Goal: Task Accomplishment & Management: Use online tool/utility

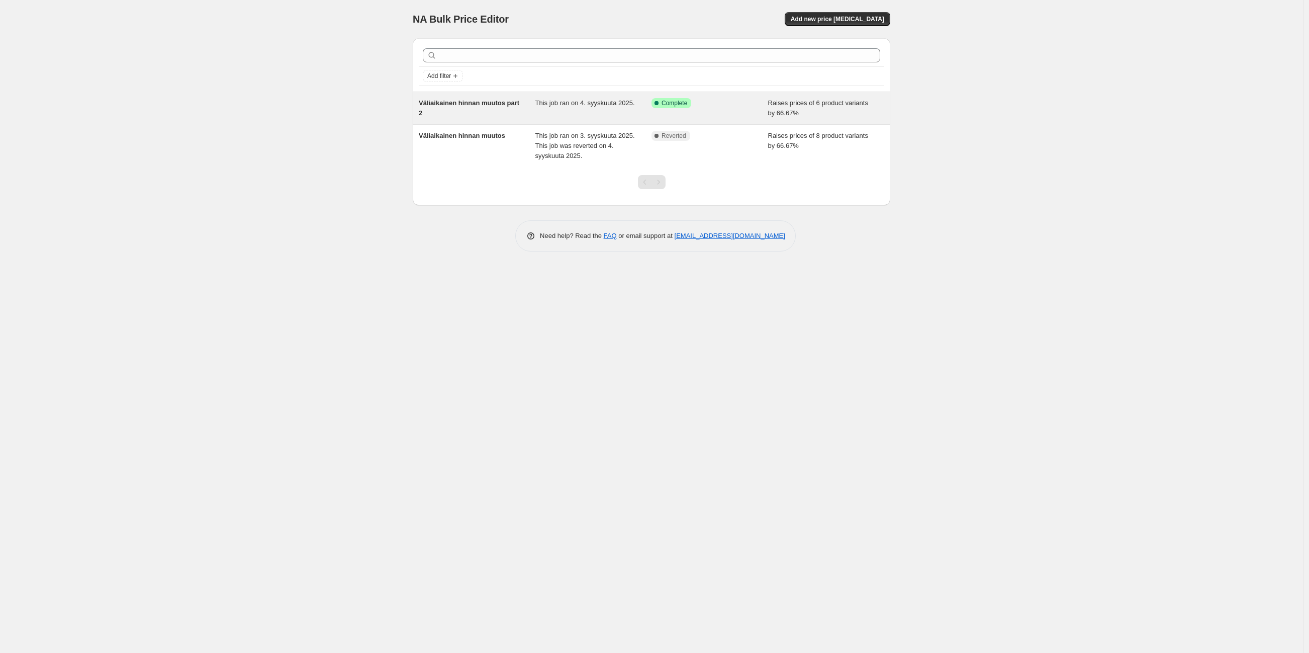
click at [715, 115] on div "Success Complete Complete" at bounding box center [710, 108] width 117 height 20
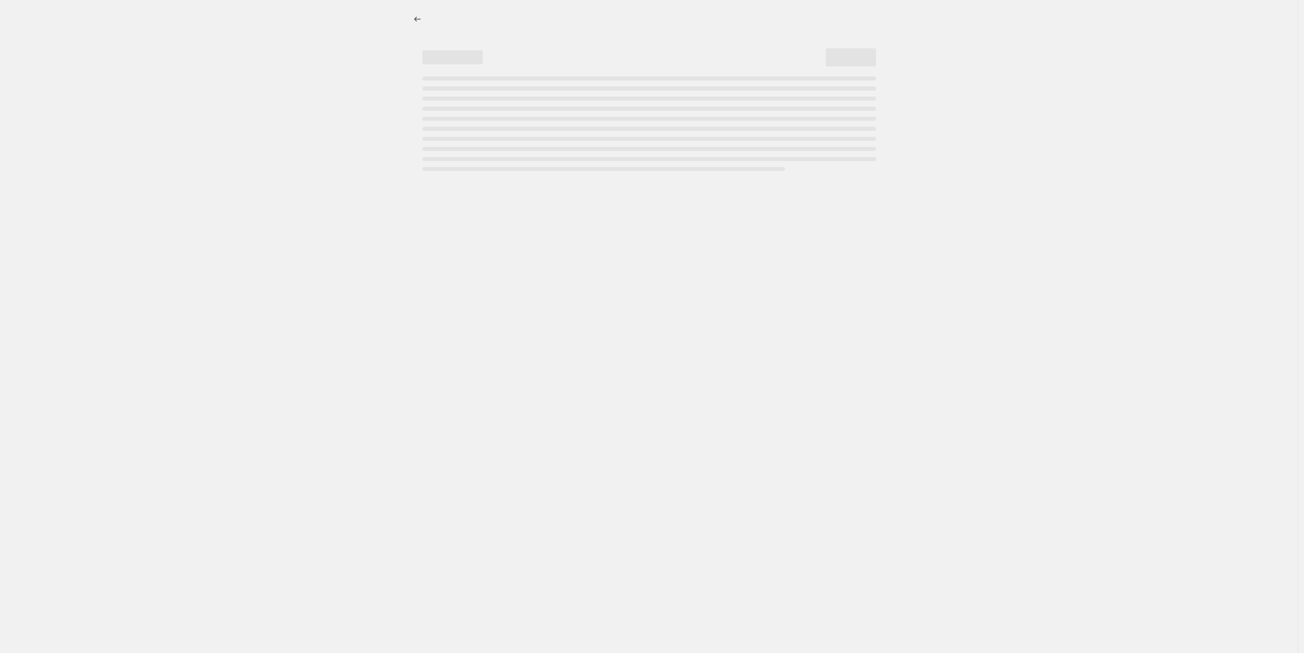
select select "percentage"
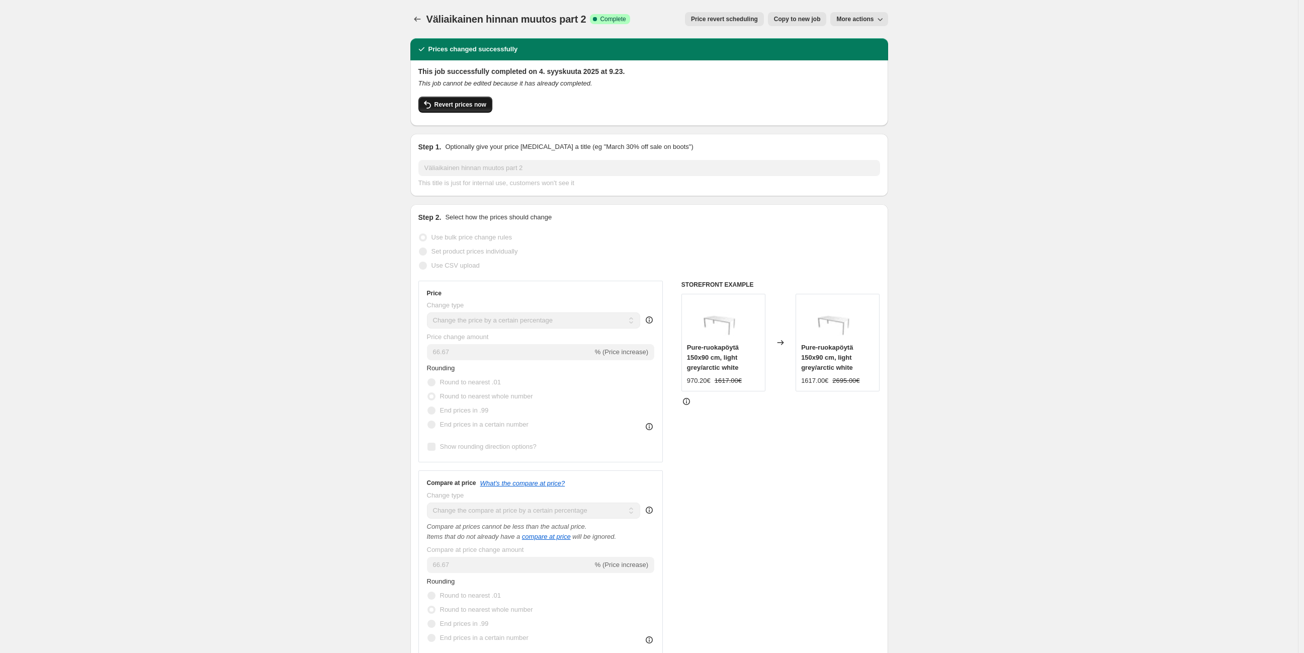
click at [478, 107] on span "Revert prices now" at bounding box center [460, 105] width 52 height 8
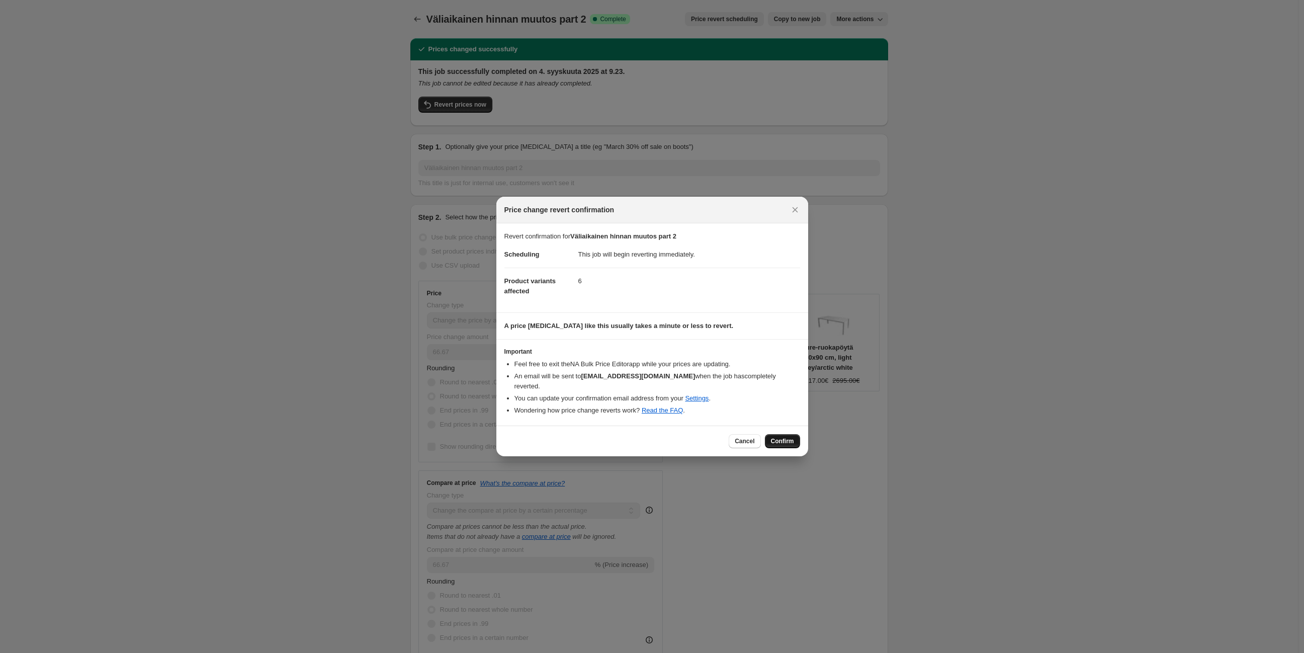
click at [783, 437] on span "Confirm" at bounding box center [782, 441] width 23 height 8
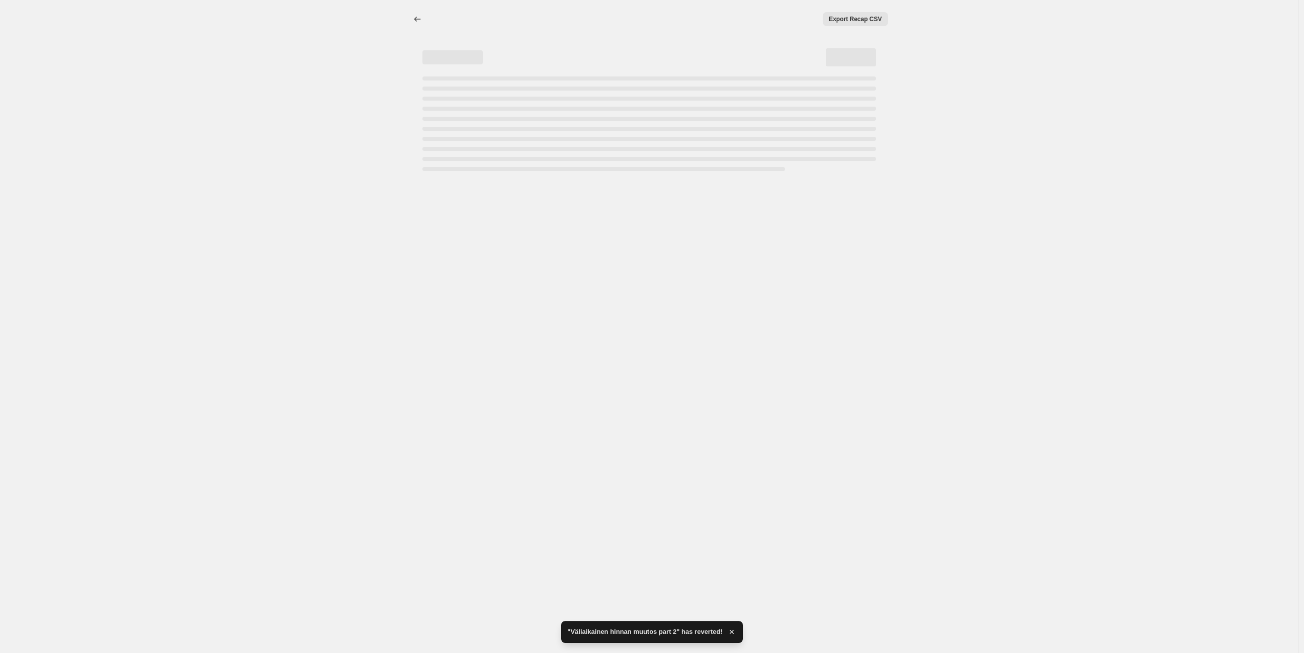
select select "percentage"
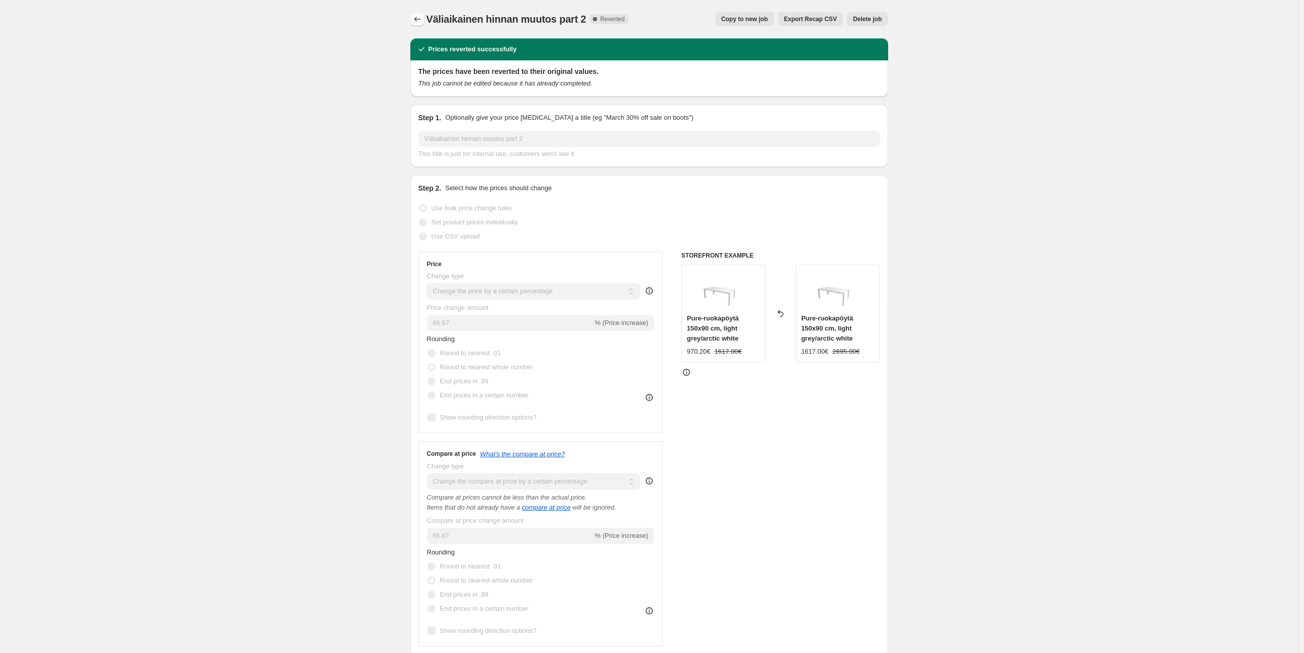
click at [421, 20] on icon "Price change jobs" at bounding box center [417, 19] width 10 height 10
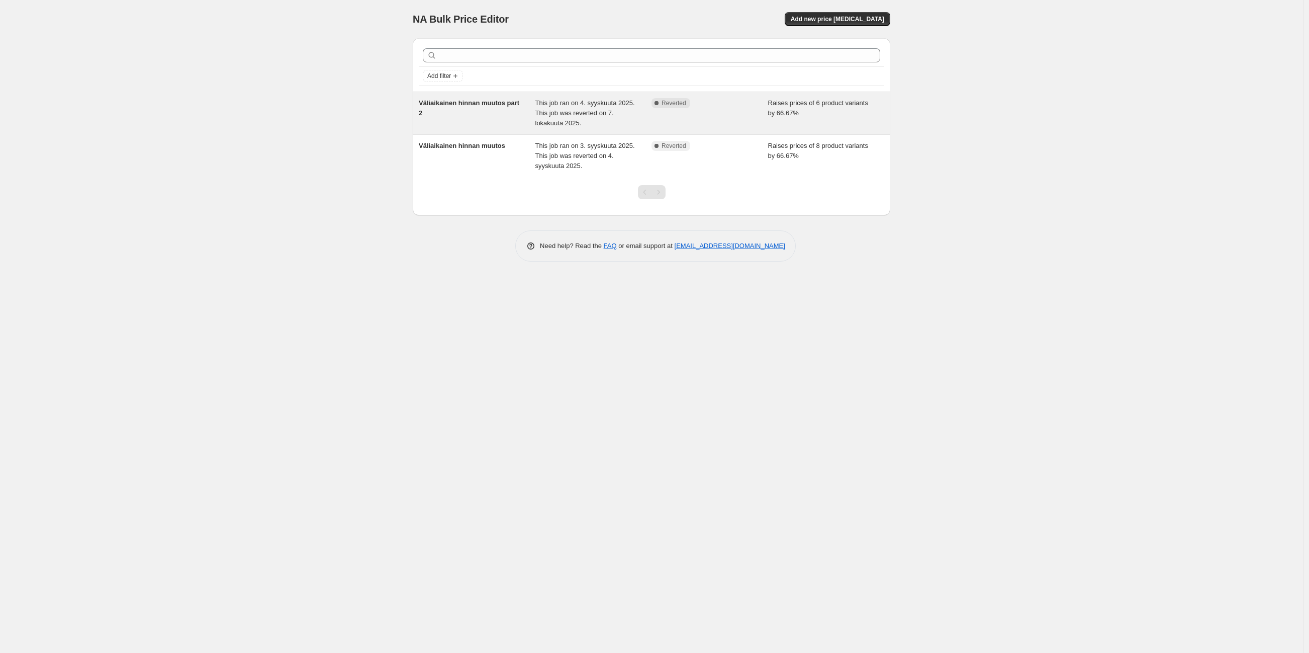
click at [706, 115] on div "Complete Reverted" at bounding box center [710, 113] width 117 height 30
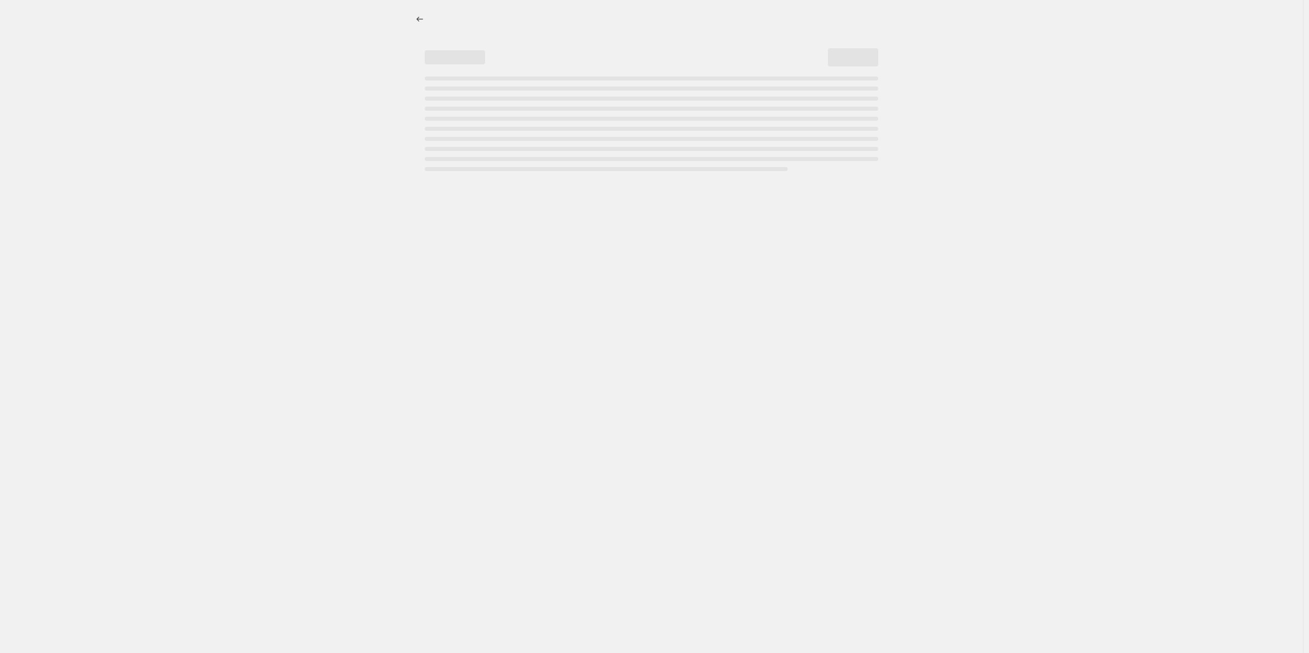
select select "percentage"
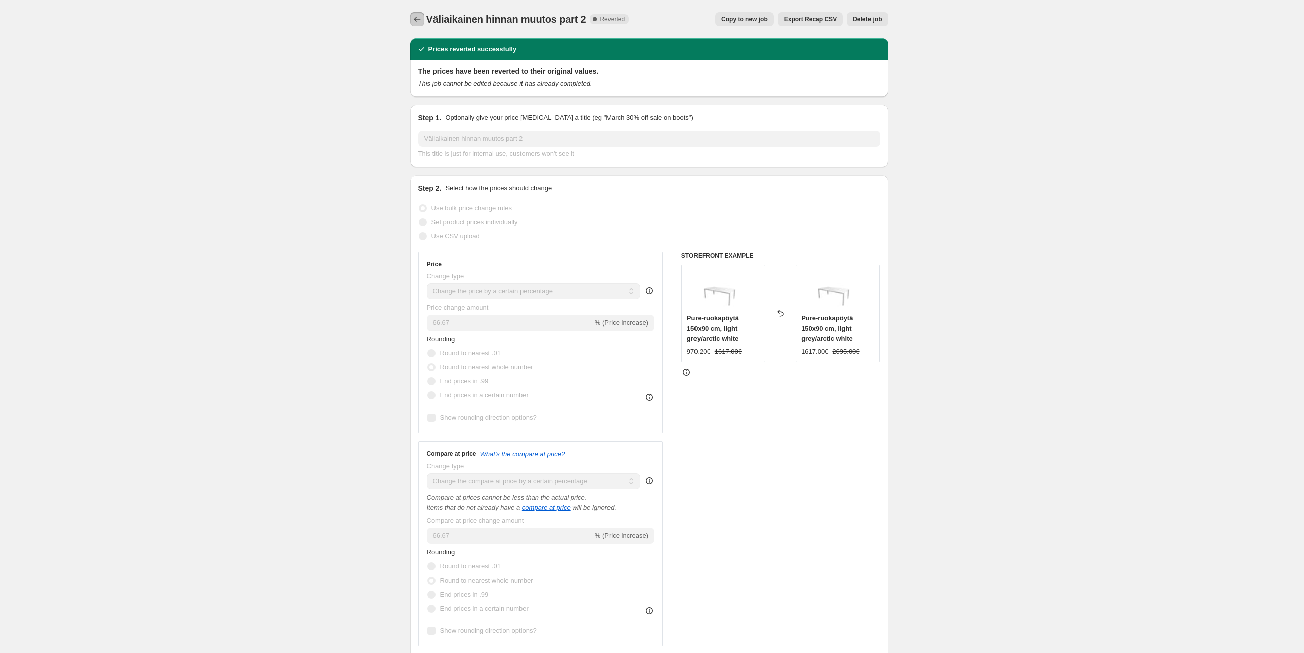
click at [418, 16] on icon "Price change jobs" at bounding box center [417, 19] width 10 height 10
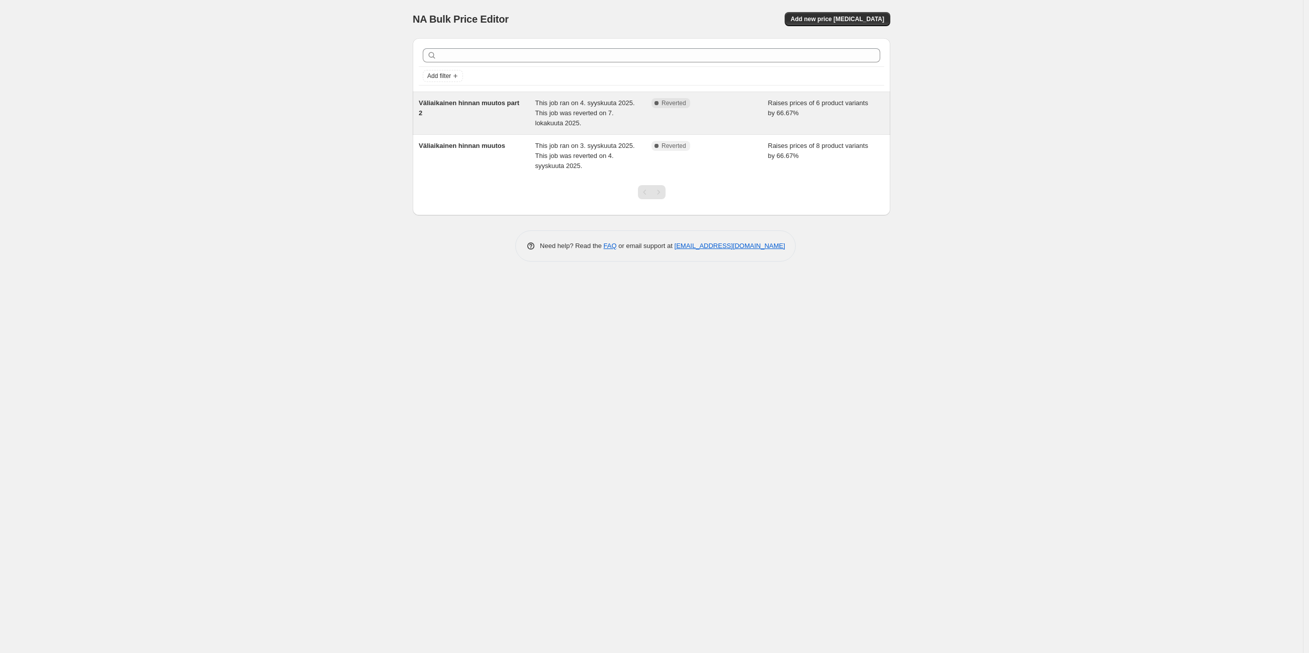
click at [787, 125] on div "Raises prices of 6 product variants by 66.67%" at bounding box center [826, 113] width 117 height 30
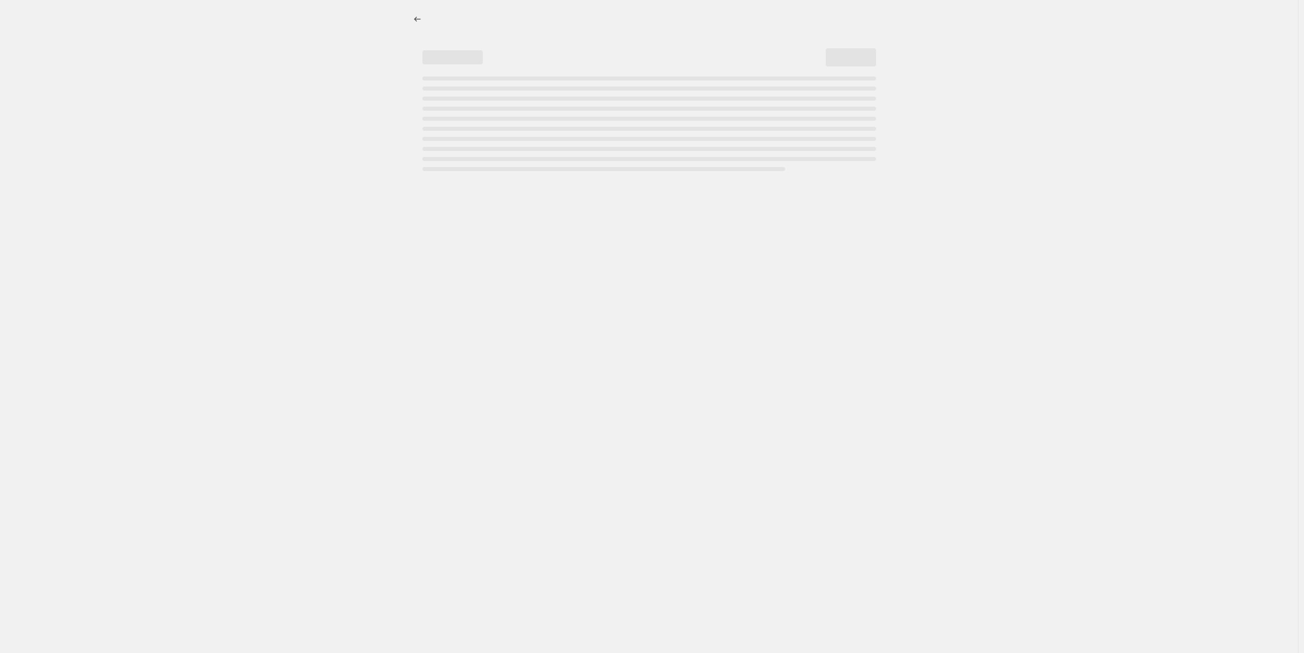
select select "percentage"
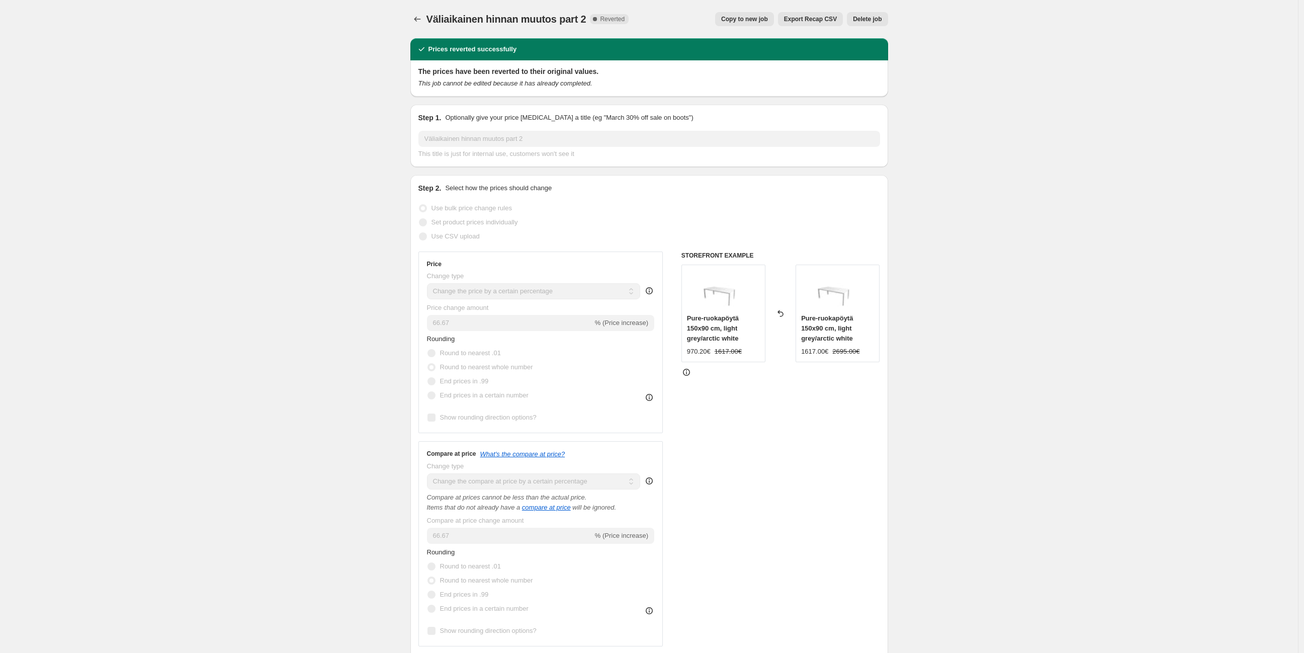
click at [760, 20] on span "Copy to new job" at bounding box center [744, 19] width 47 height 8
select select "percentage"
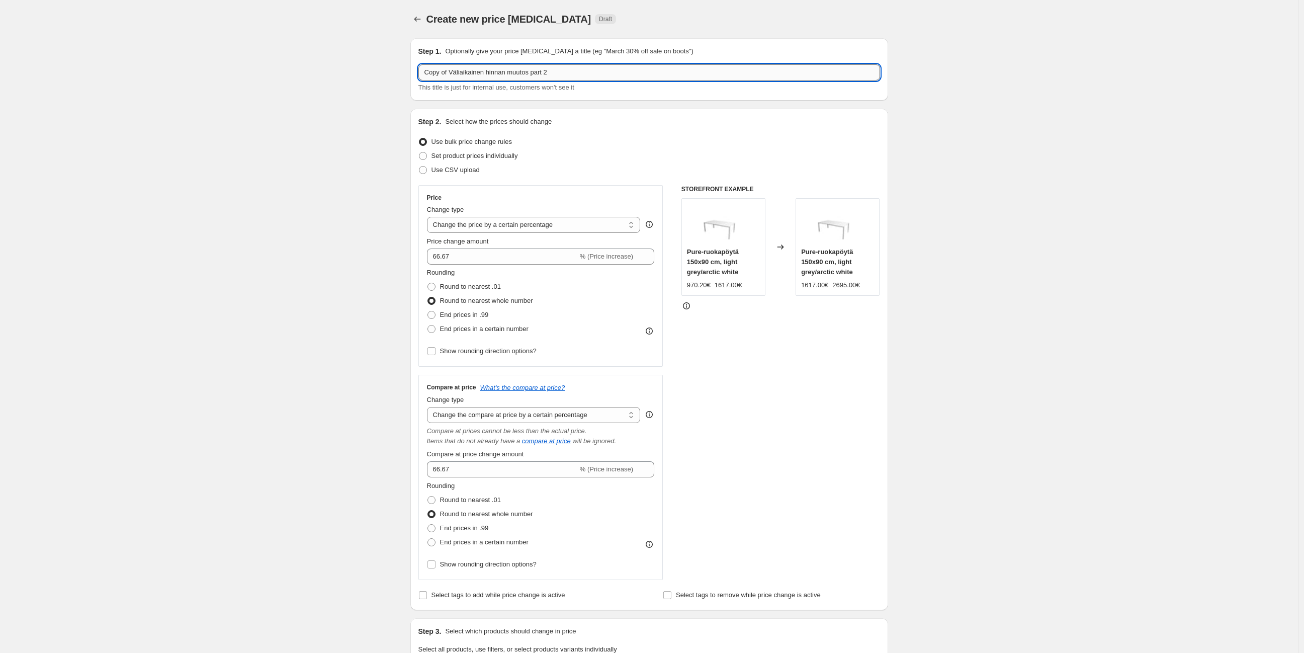
drag, startPoint x: 451, startPoint y: 71, endPoint x: 455, endPoint y: 75, distance: 6.1
click at [408, 74] on div "Step 1. Optionally give your price [MEDICAL_DATA] a title (eg "March 30% off sa…" at bounding box center [645, 583] width 486 height 1106
click at [531, 72] on input "Väliaikainen hinnan muutos part 2" at bounding box center [649, 72] width 462 height 16
drag, startPoint x: 535, startPoint y: 73, endPoint x: 528, endPoint y: 73, distance: 7.0
click at [528, 73] on input "Väliaikainen hinnan muutos part 2" at bounding box center [649, 72] width 462 height 16
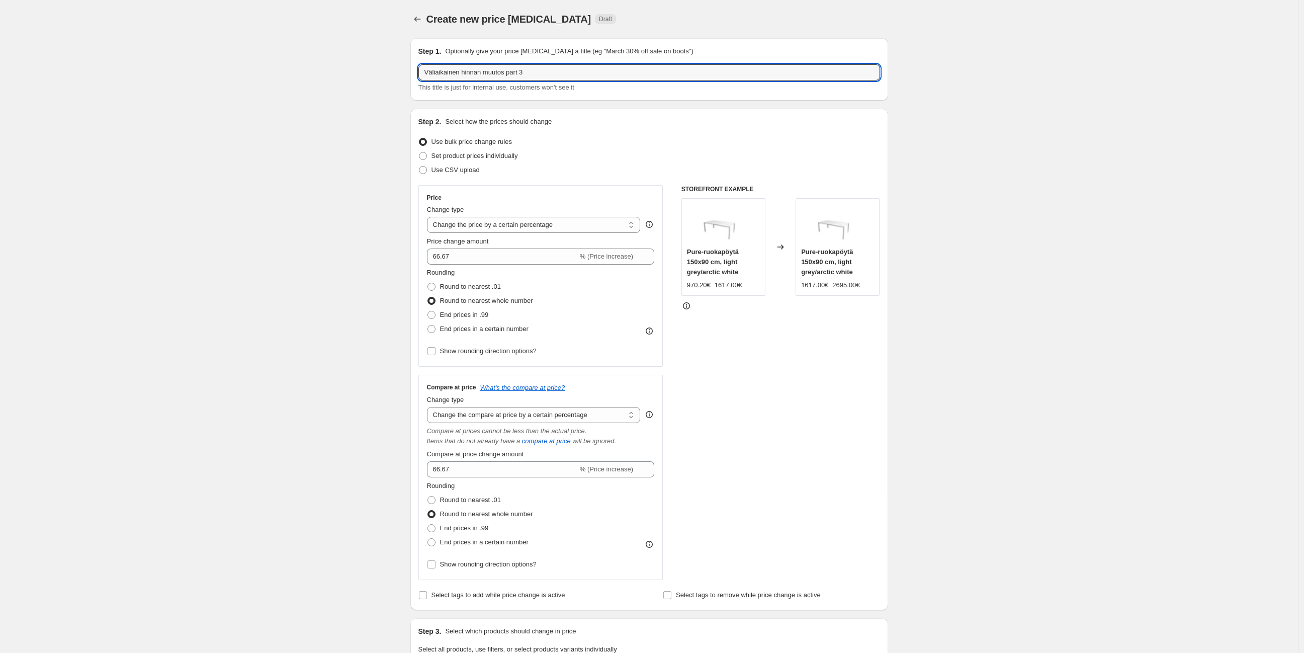
type input "Väliaikainen hinnan muutos part 3"
click at [388, 153] on div "Create new price [MEDICAL_DATA]. This page is ready Create new price [MEDICAL_D…" at bounding box center [649, 598] width 1298 height 1197
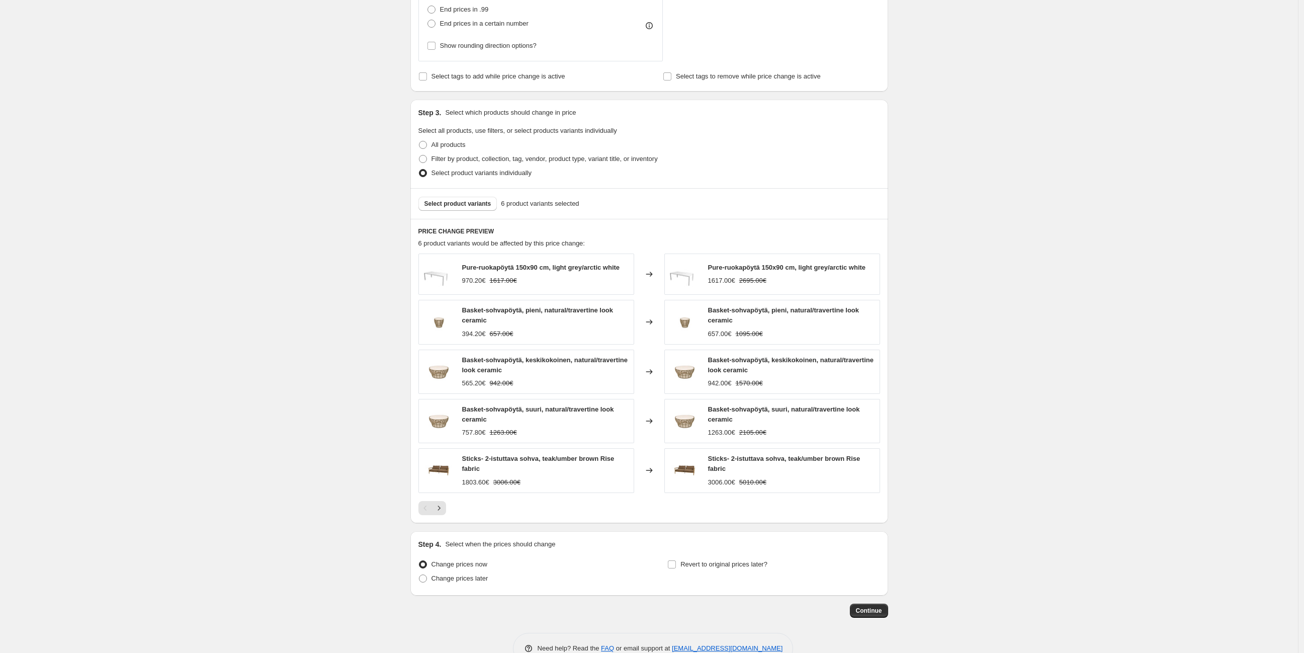
scroll to position [544, 0]
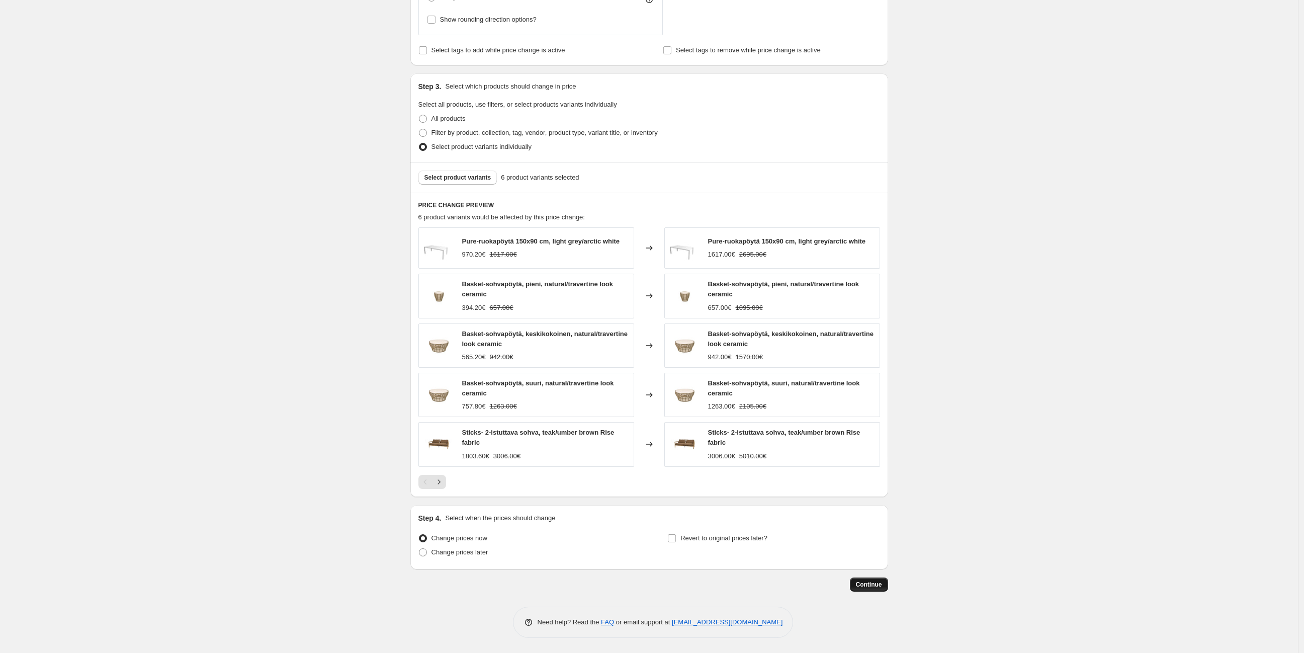
click at [874, 588] on span "Continue" at bounding box center [869, 584] width 26 height 8
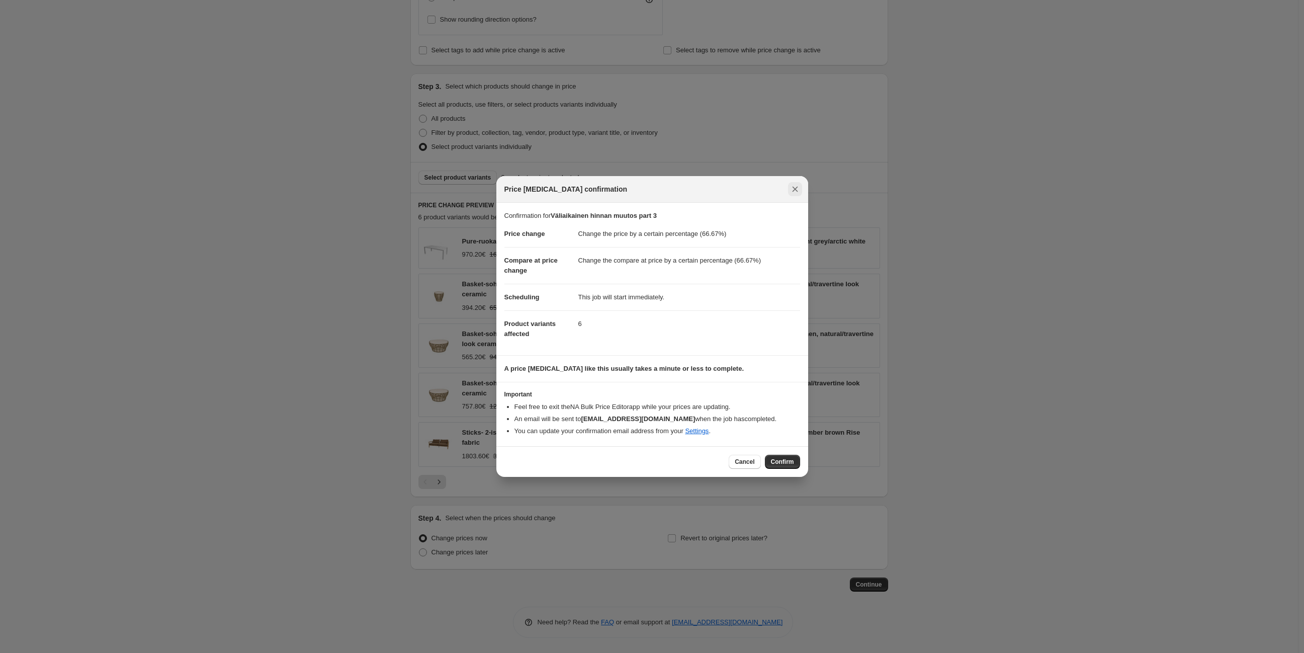
click at [793, 186] on icon "Close" at bounding box center [795, 189] width 10 height 10
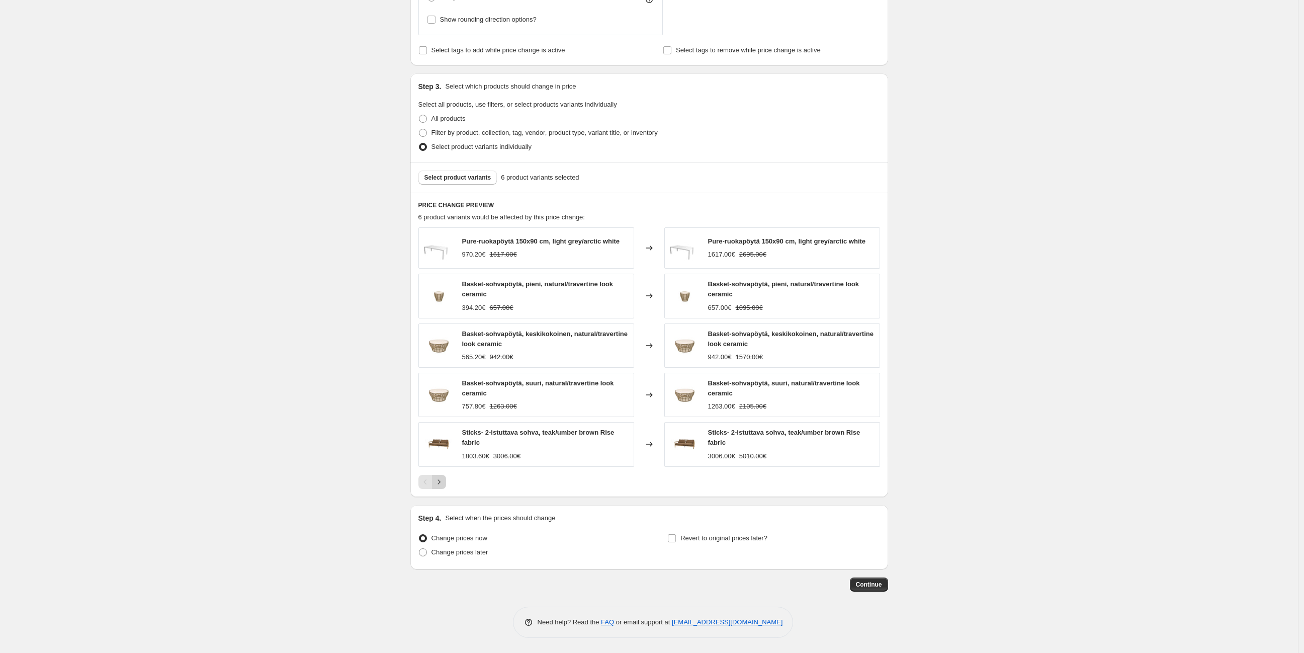
click at [444, 478] on icon "Next" at bounding box center [439, 482] width 10 height 10
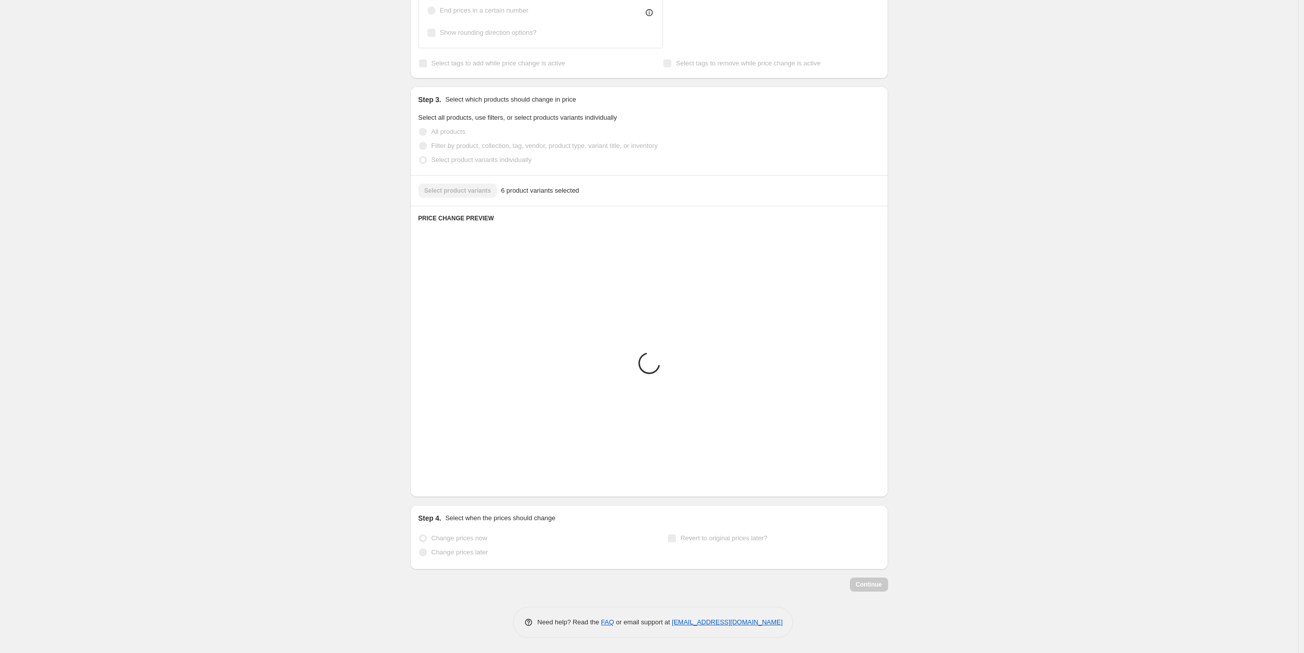
scroll to position [346, 0]
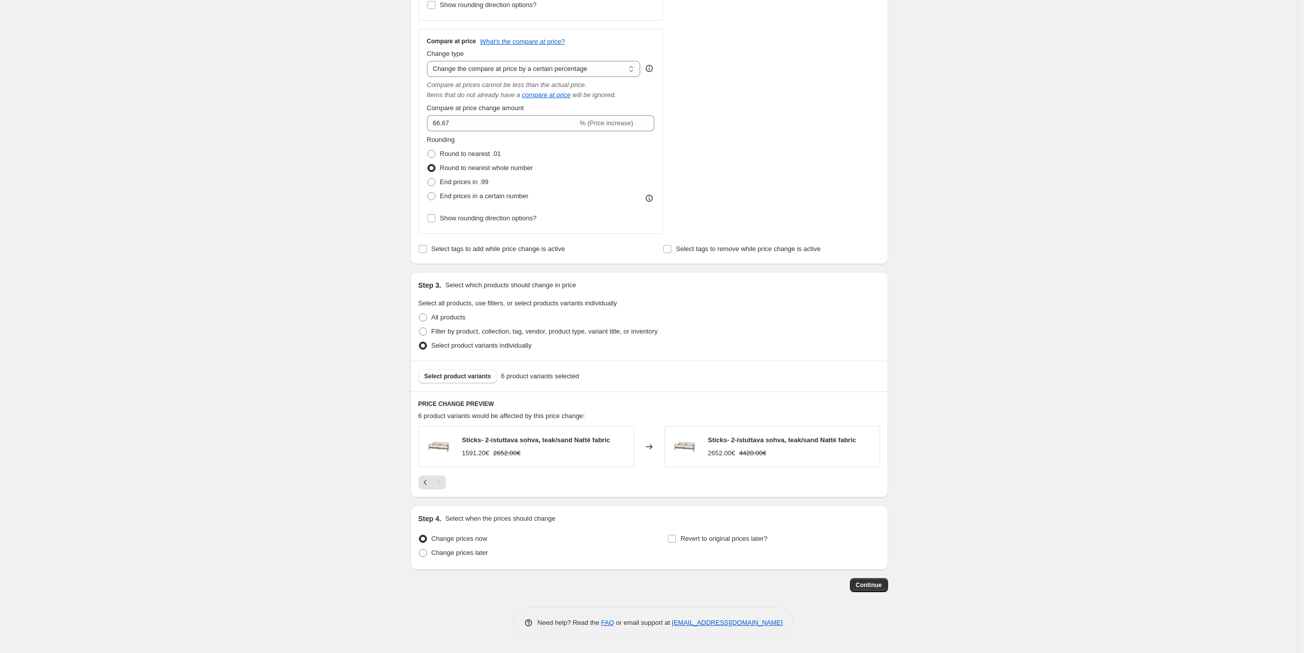
click at [430, 482] on icon "Previous" at bounding box center [425, 482] width 10 height 10
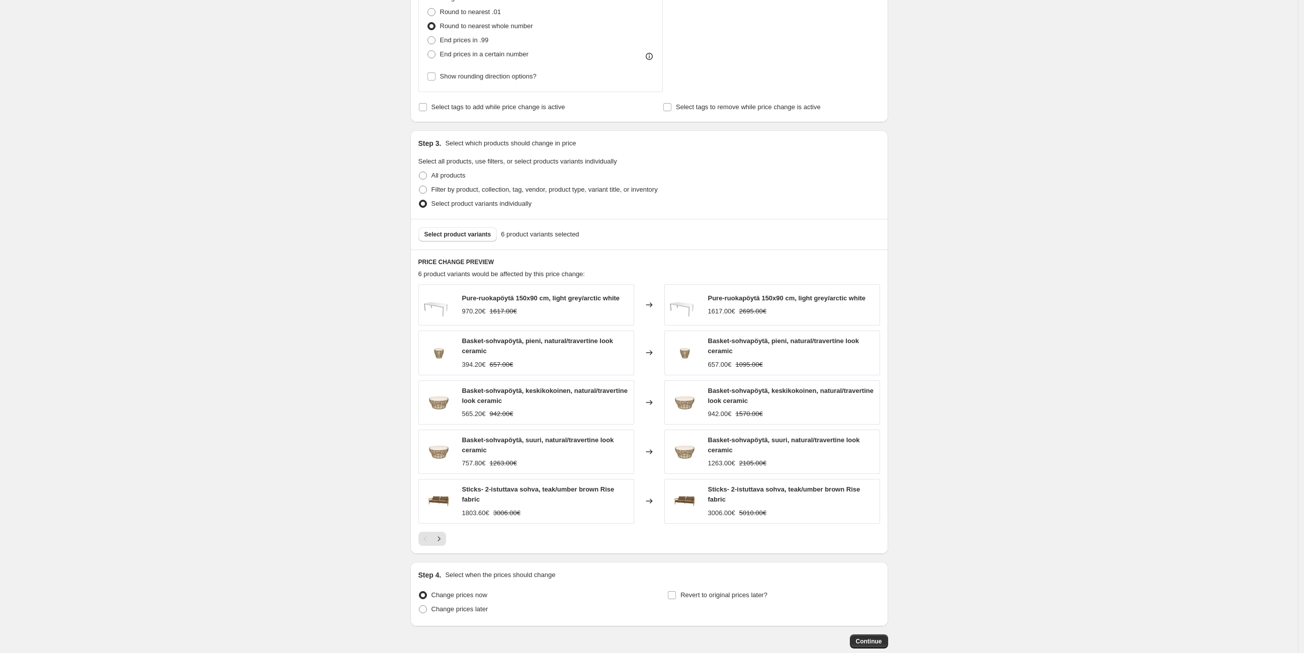
scroll to position [514, 0]
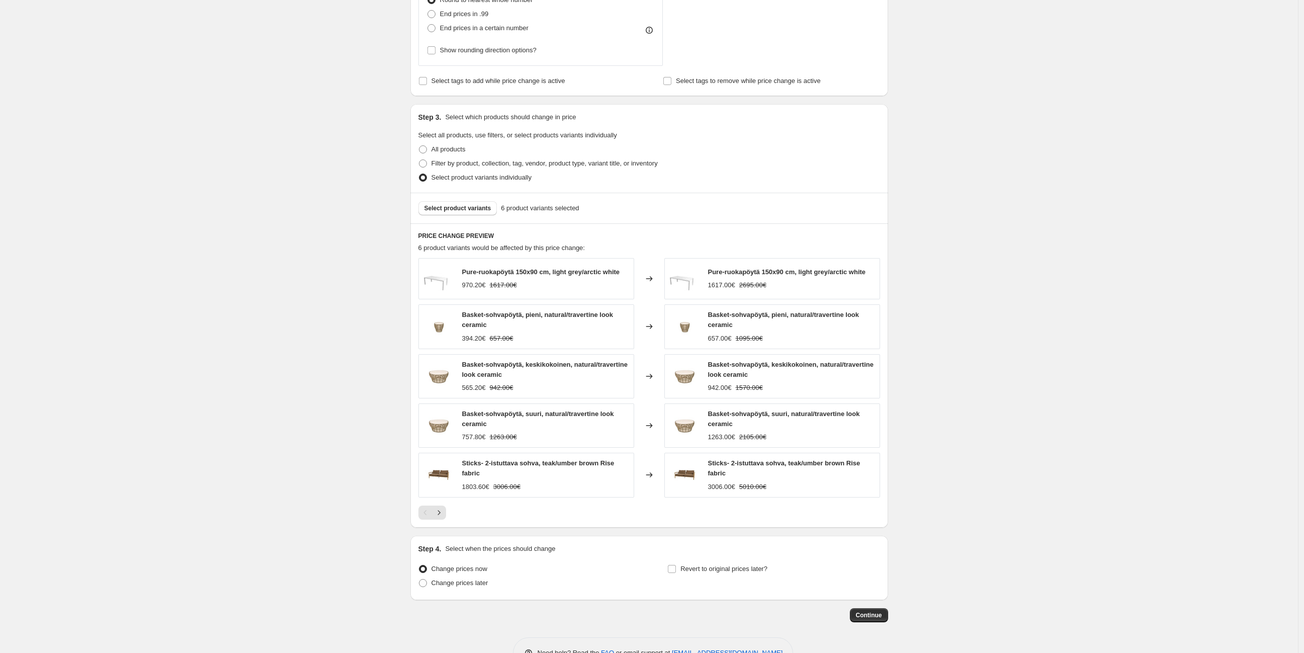
click at [220, 470] on div "Create new price [MEDICAL_DATA]. This page is ready Create new price [MEDICAL_D…" at bounding box center [649, 84] width 1298 height 1197
click at [443, 515] on icon "Next" at bounding box center [439, 512] width 10 height 10
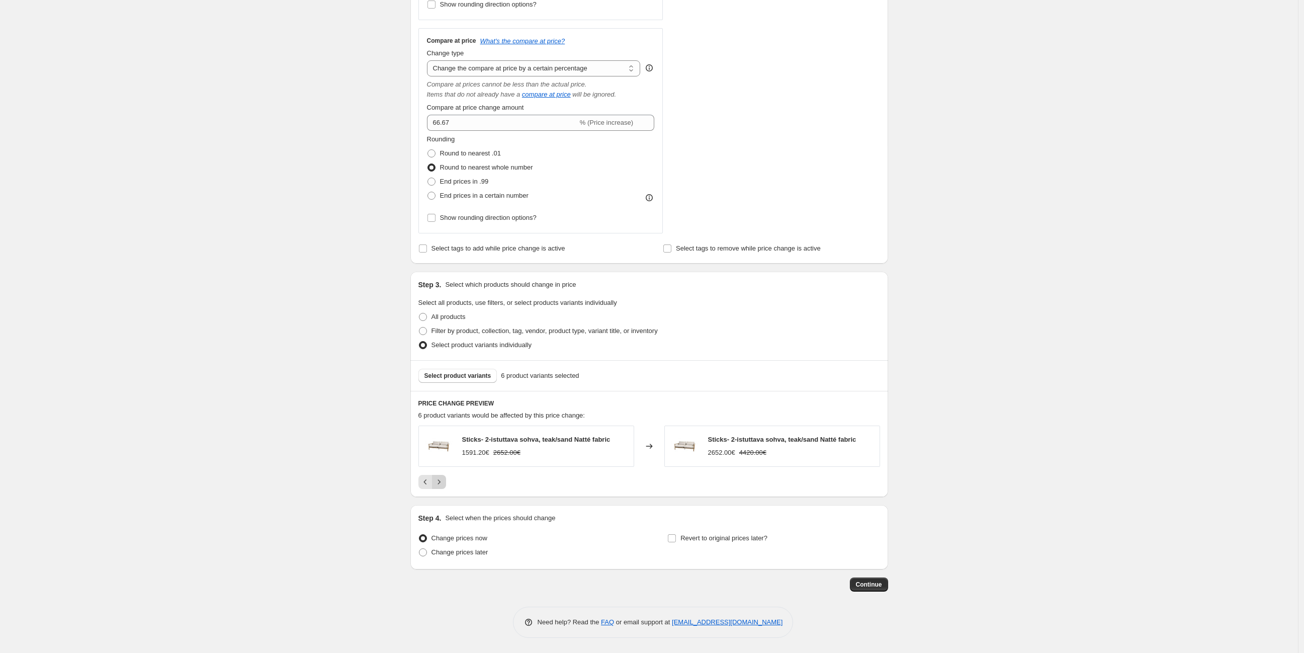
scroll to position [346, 0]
click at [423, 478] on icon "Previous" at bounding box center [425, 482] width 10 height 10
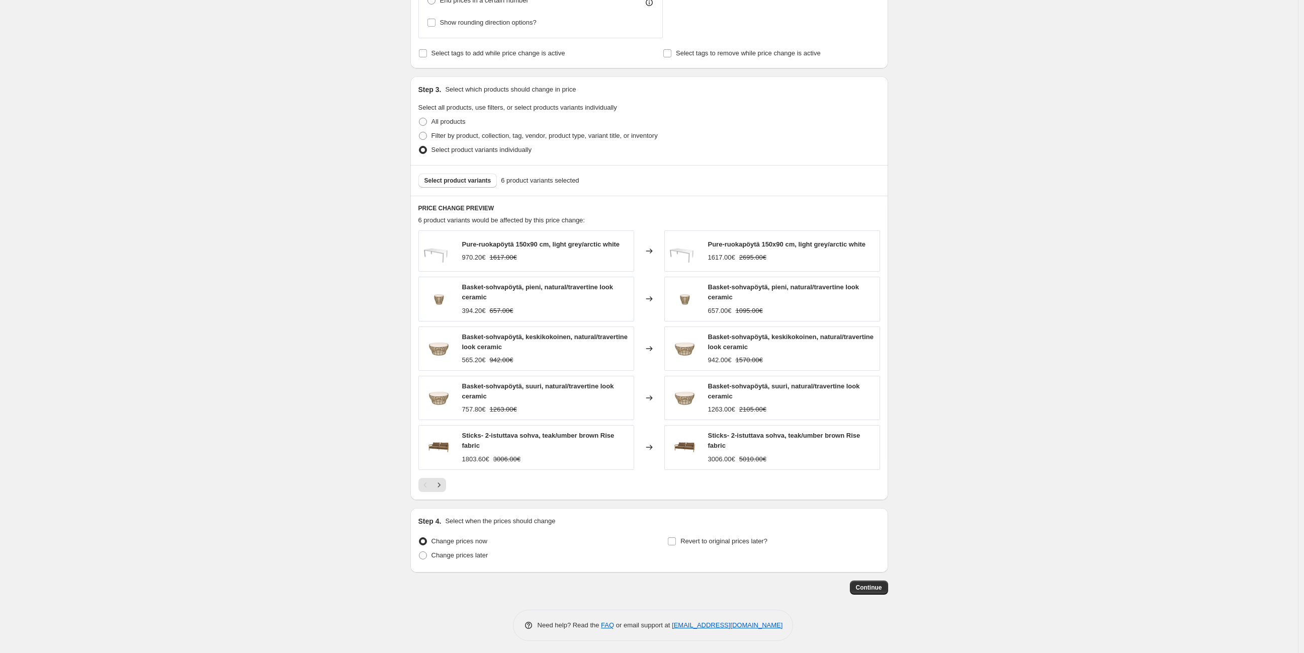
scroll to position [544, 0]
click at [871, 581] on span "Continue" at bounding box center [869, 584] width 26 height 8
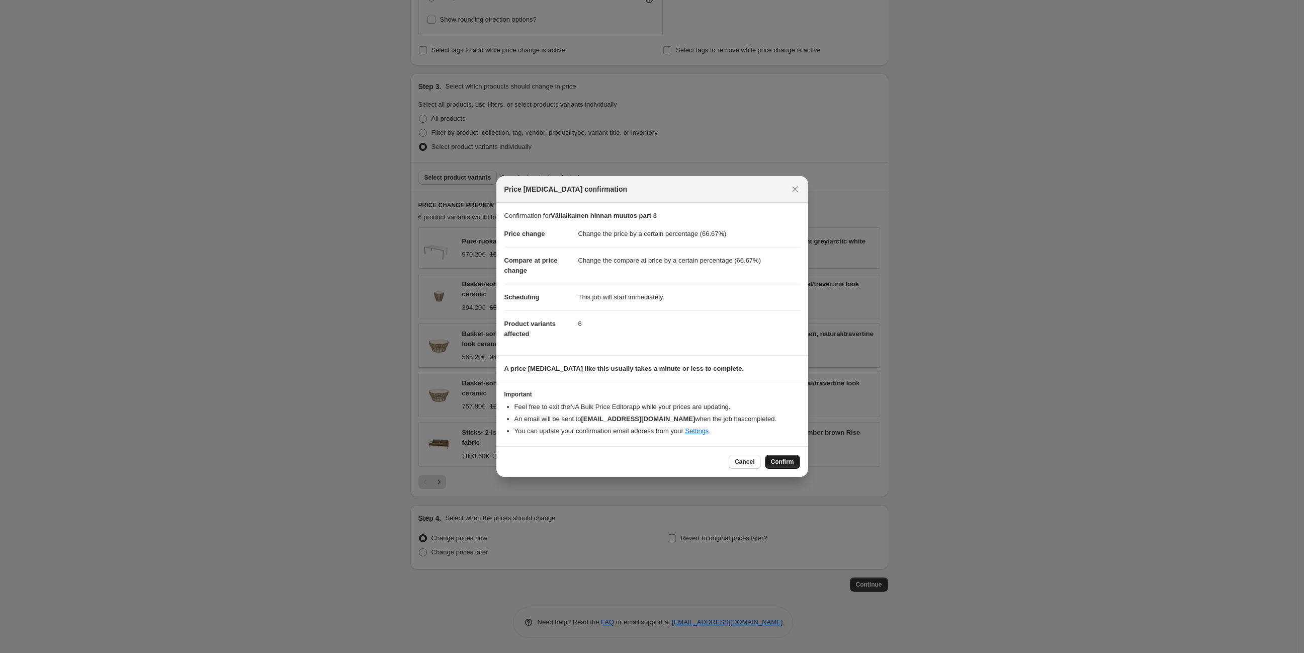
click at [784, 462] on span "Confirm" at bounding box center [782, 462] width 23 height 8
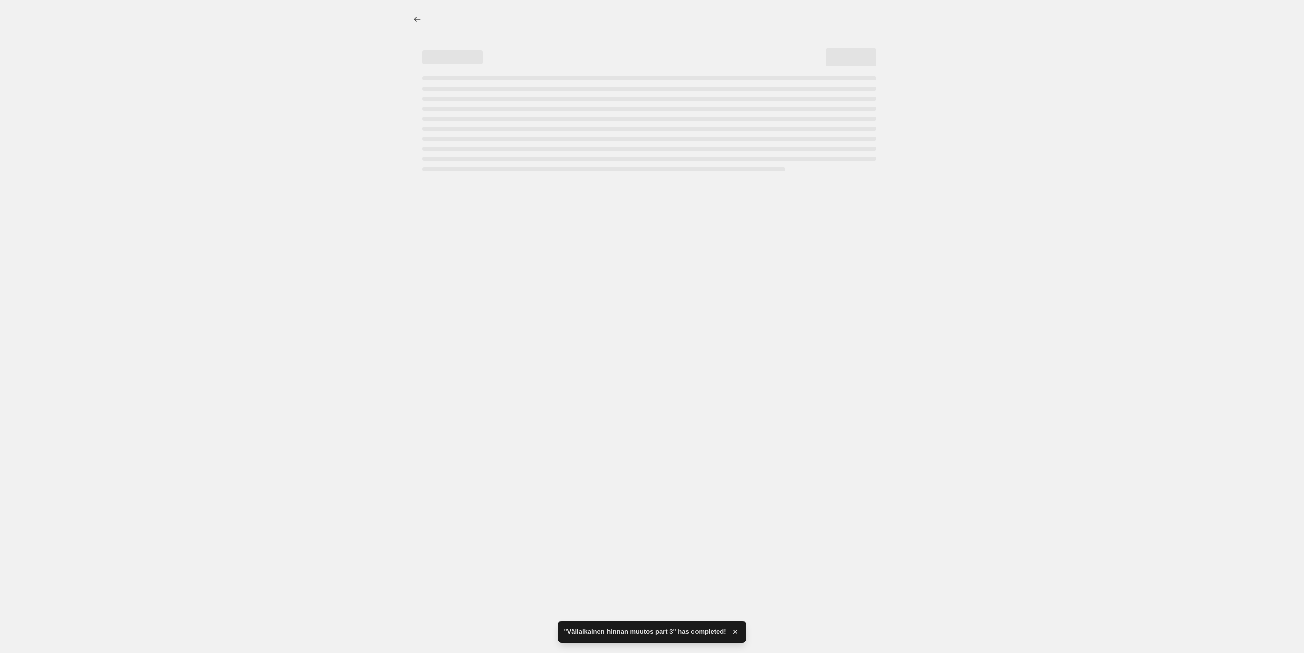
select select "percentage"
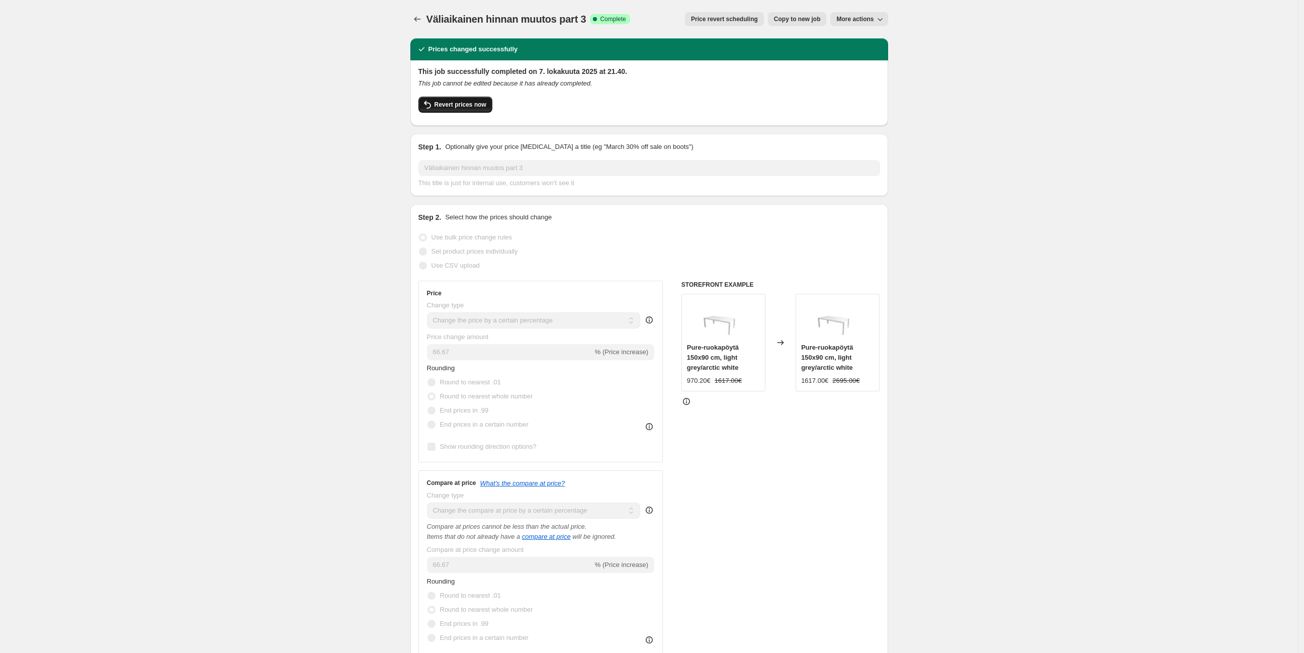
click at [477, 104] on span "Revert prices now" at bounding box center [460, 105] width 52 height 8
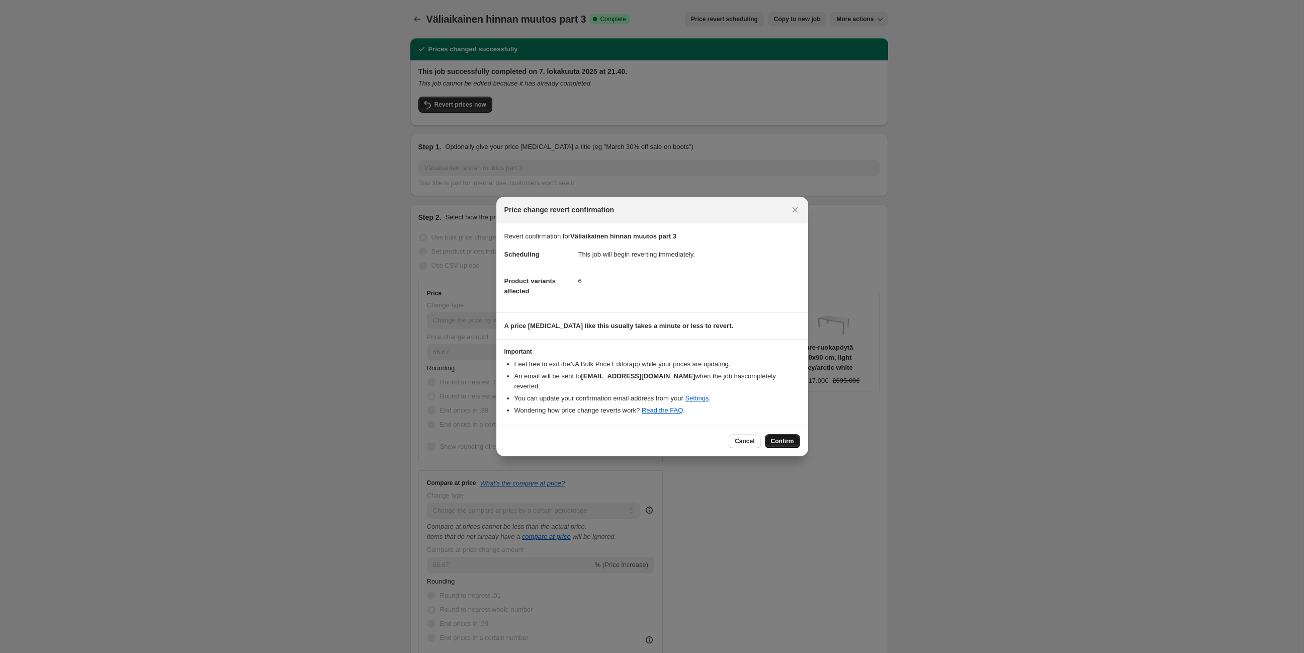
click at [784, 438] on span "Confirm" at bounding box center [782, 441] width 23 height 8
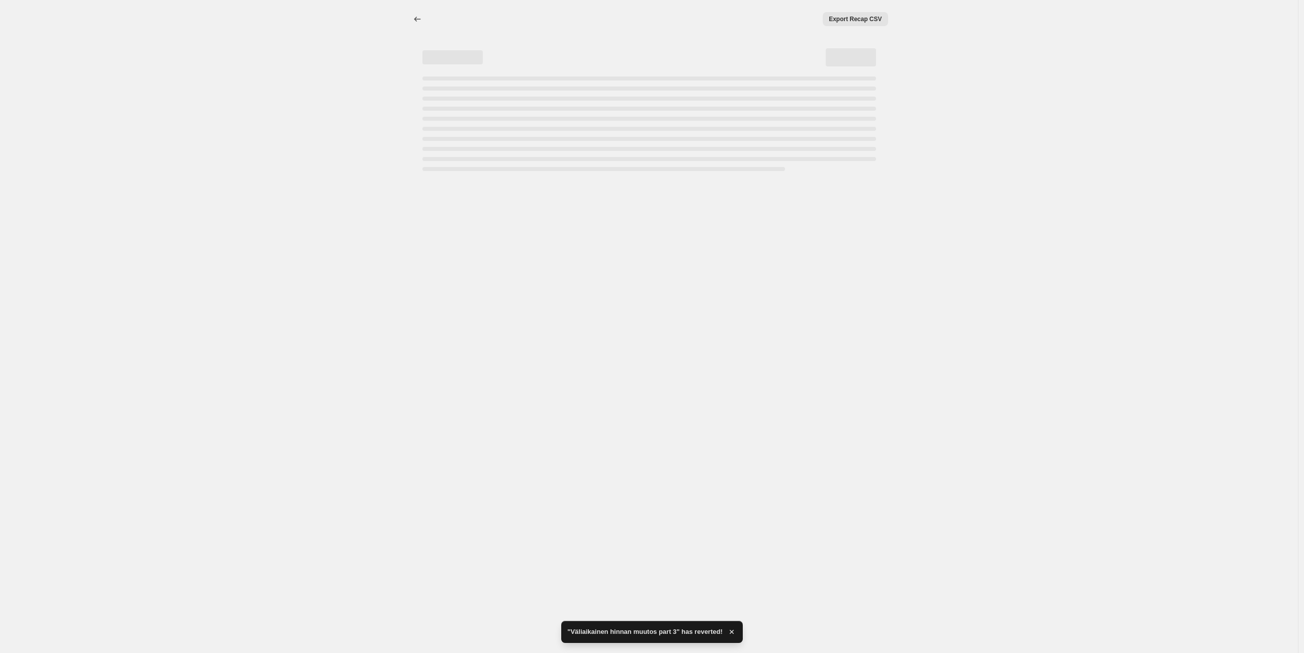
select select "percentage"
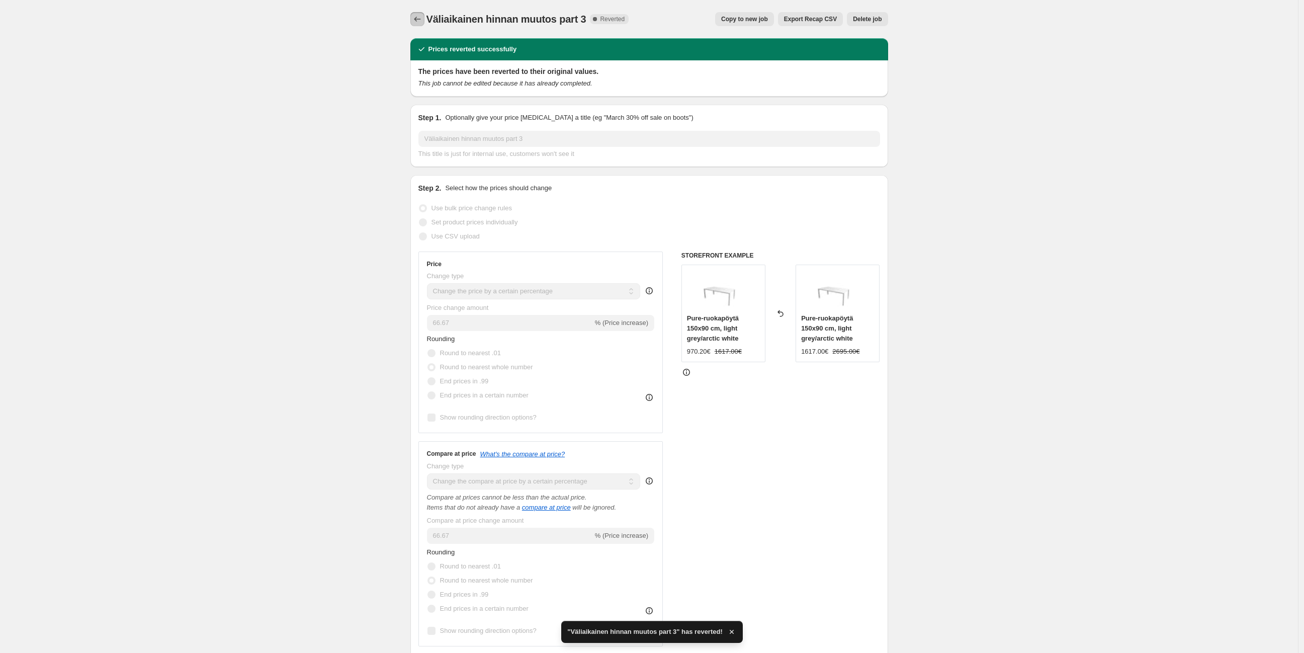
click at [421, 20] on icon "Price change jobs" at bounding box center [417, 19] width 10 height 10
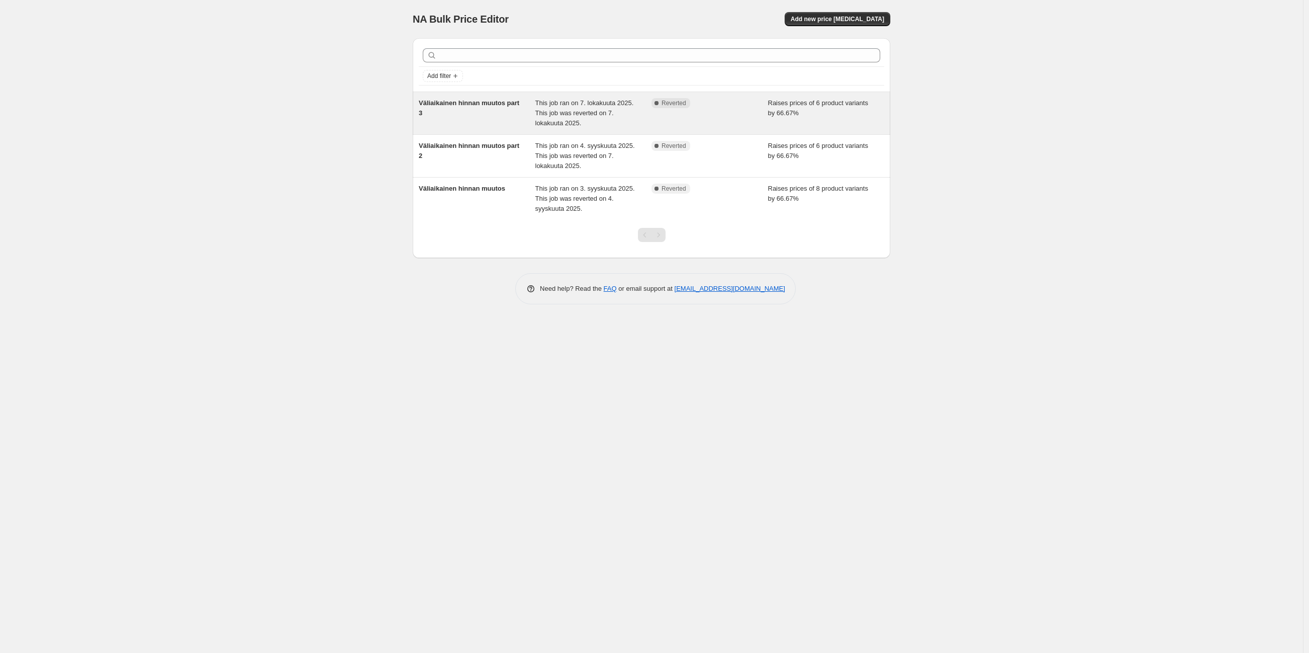
click at [806, 113] on span "Raises prices of 6 product variants by 66.67%" at bounding box center [818, 108] width 100 height 18
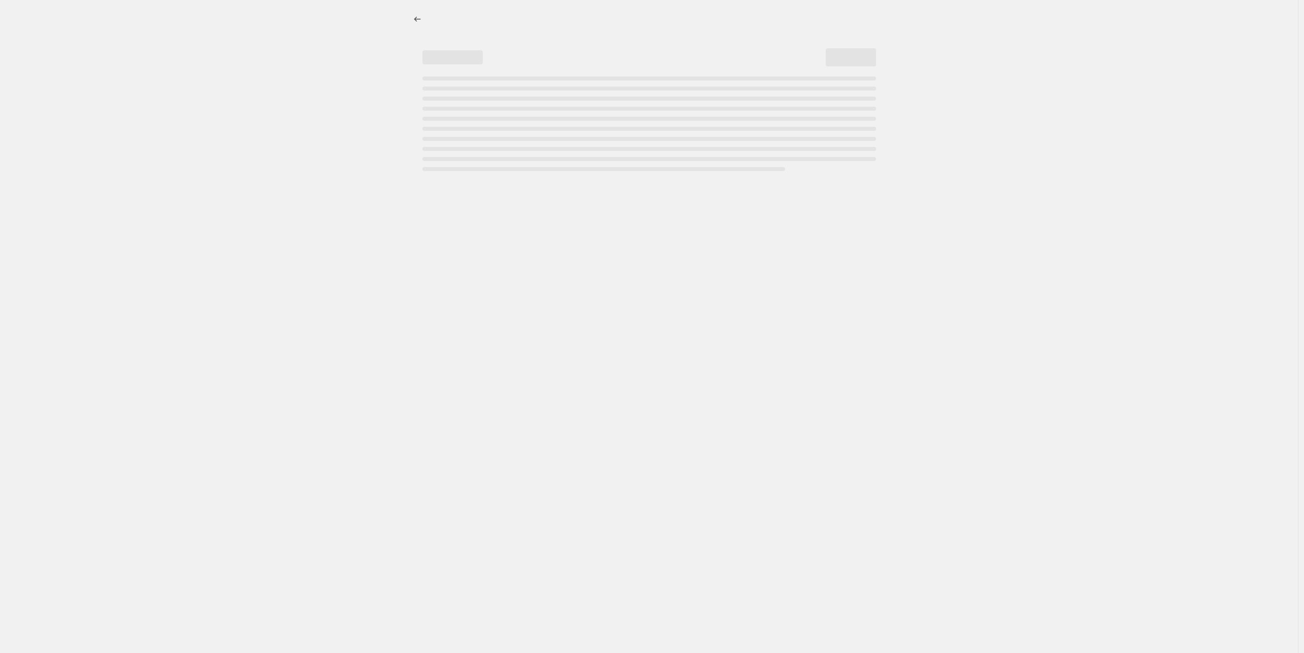
select select "percentage"
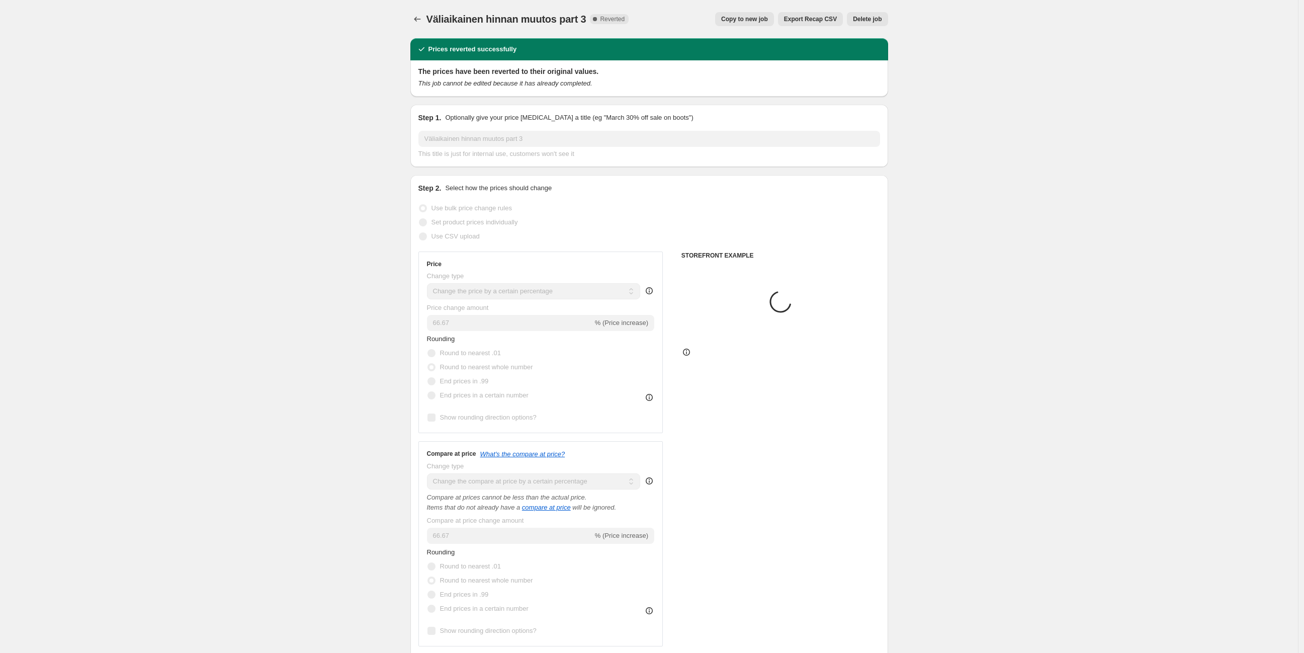
click at [756, 20] on span "Copy to new job" at bounding box center [744, 19] width 47 height 8
select select "percentage"
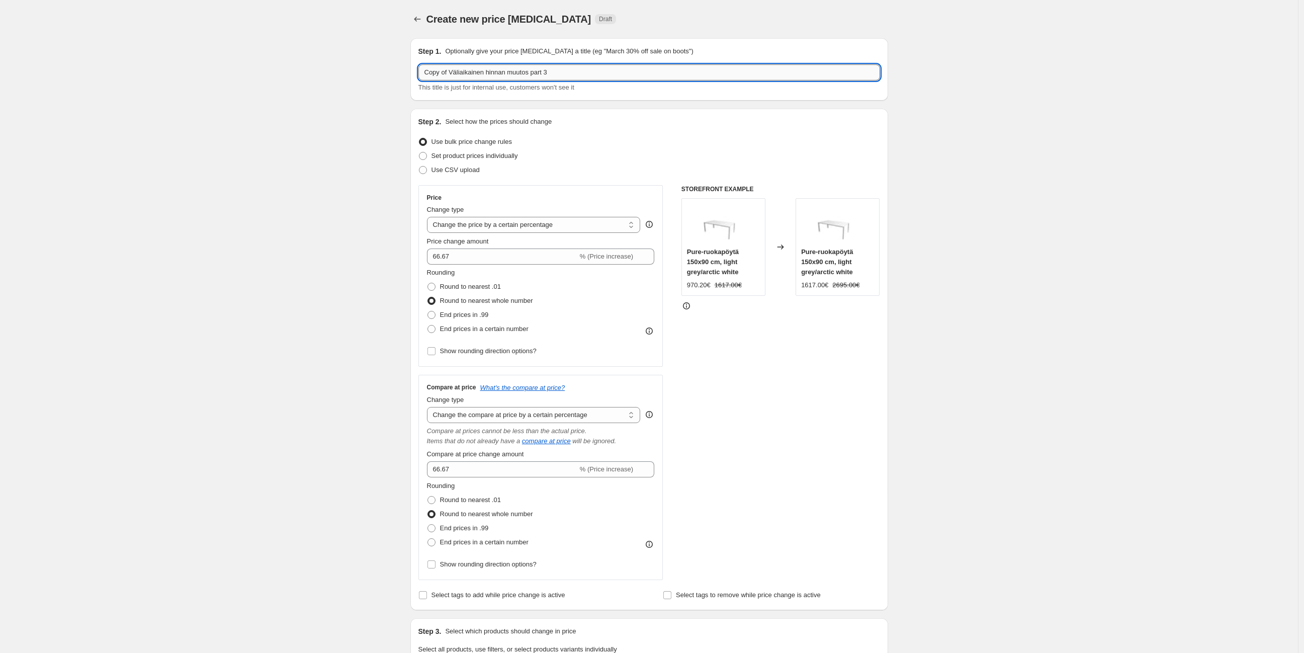
drag, startPoint x: 454, startPoint y: 73, endPoint x: 423, endPoint y: 77, distance: 31.4
click at [400, 74] on div "Create new price [MEDICAL_DATA]. This page is ready Create new price [MEDICAL_D…" at bounding box center [649, 598] width 502 height 1197
drag, startPoint x: 528, startPoint y: 73, endPoint x: 534, endPoint y: 73, distance: 6.1
click at [534, 73] on input "Väliaikainen hinnan muutos part 3" at bounding box center [649, 72] width 462 height 16
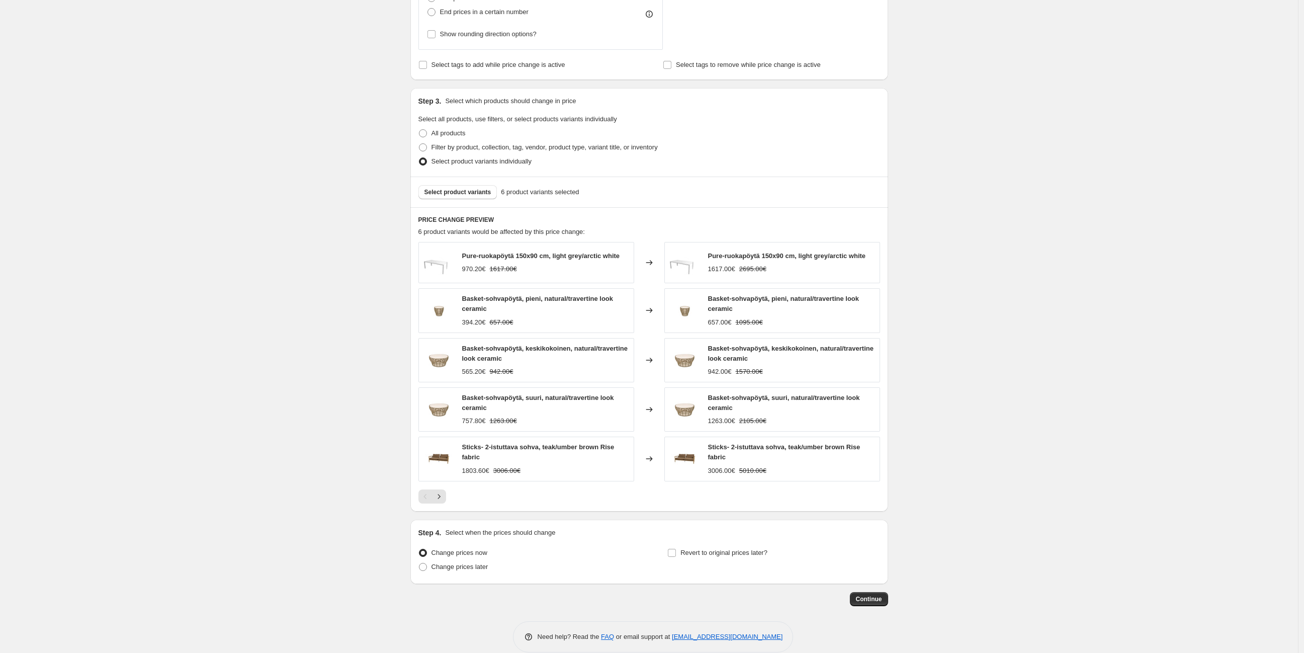
scroll to position [544, 0]
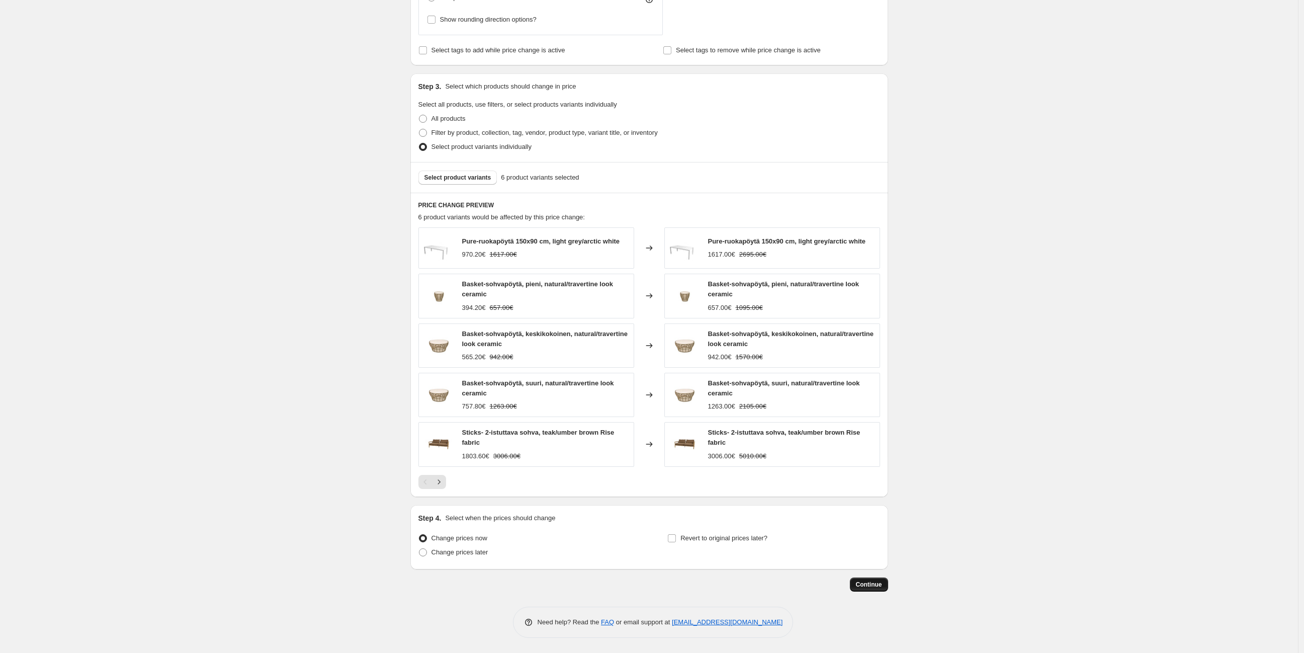
type input "Väliaikainen hinnan muutos part 4"
click at [877, 588] on span "Continue" at bounding box center [869, 584] width 26 height 8
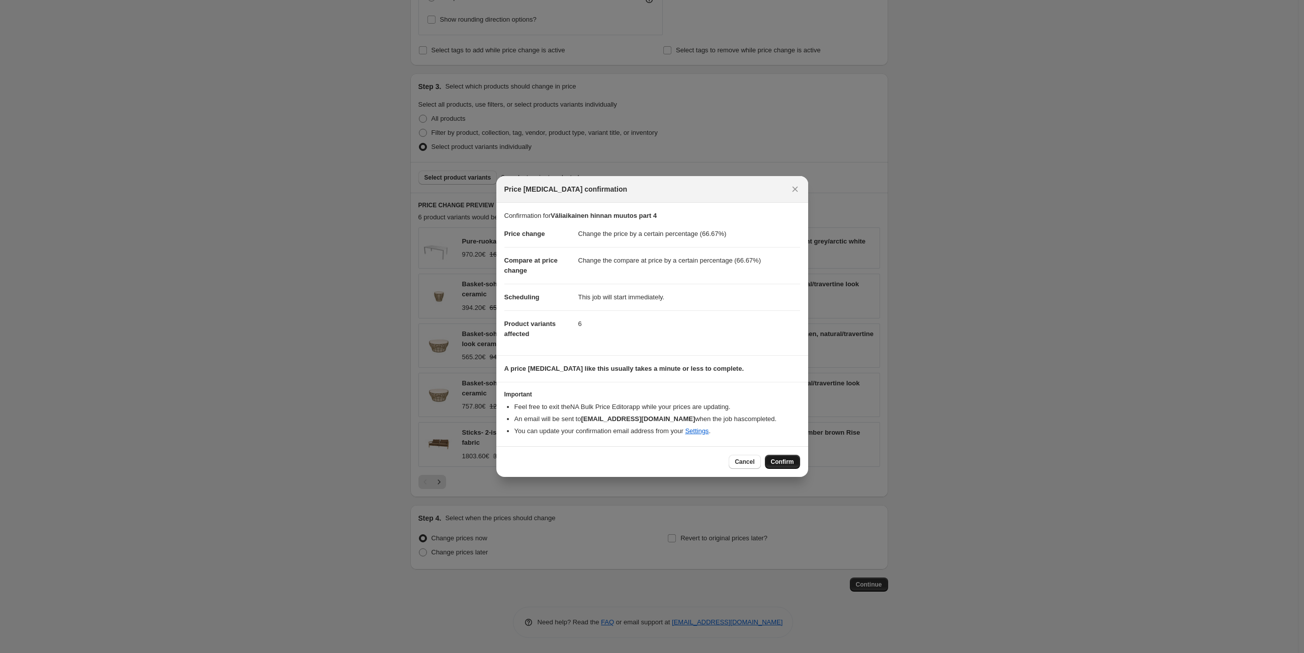
click at [779, 462] on span "Confirm" at bounding box center [782, 462] width 23 height 8
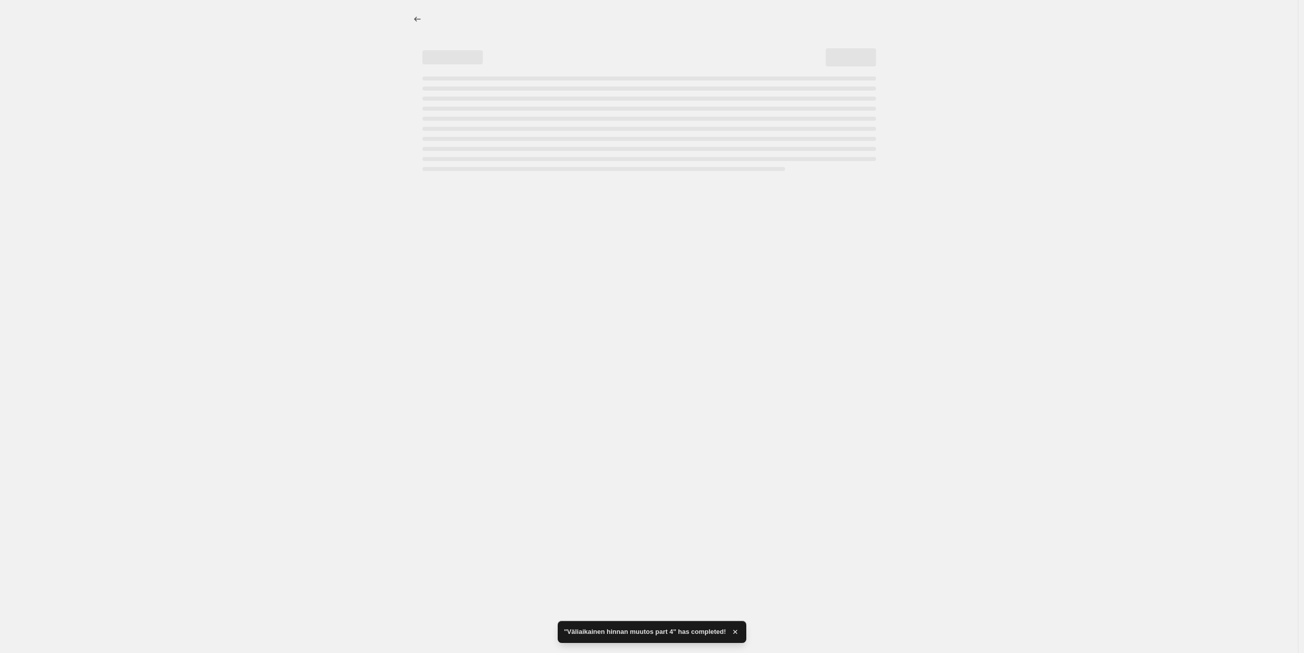
select select "percentage"
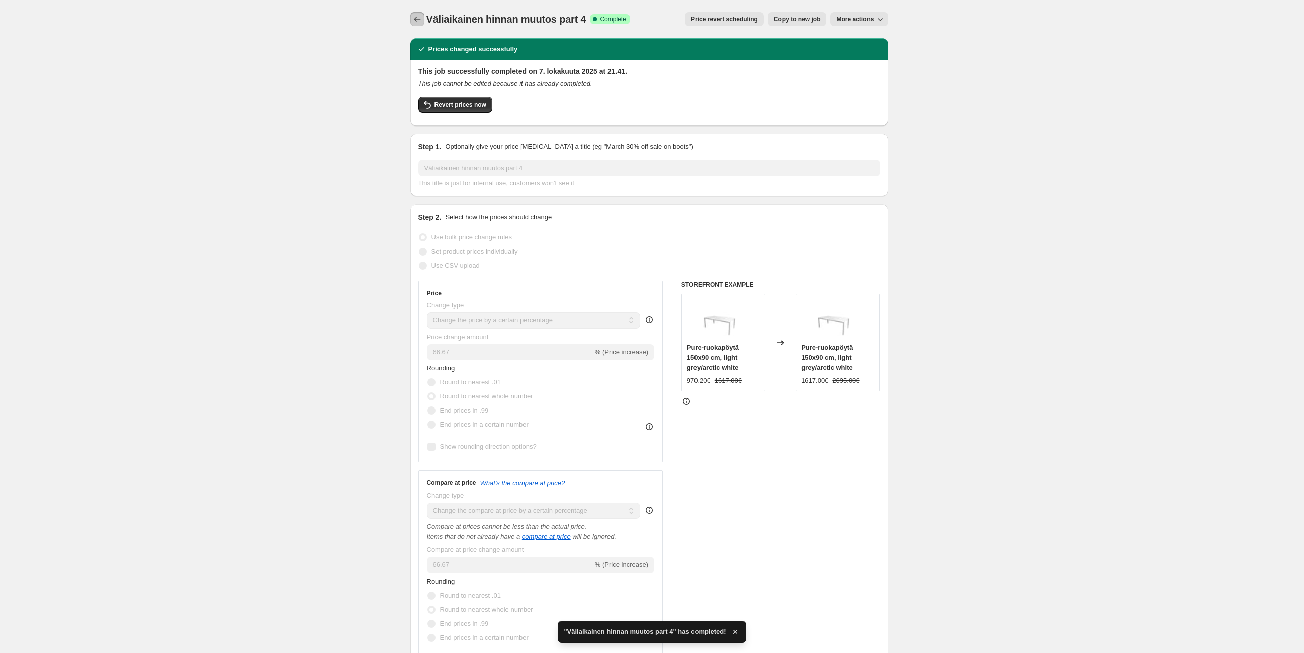
click at [416, 22] on icon "Price change jobs" at bounding box center [417, 19] width 10 height 10
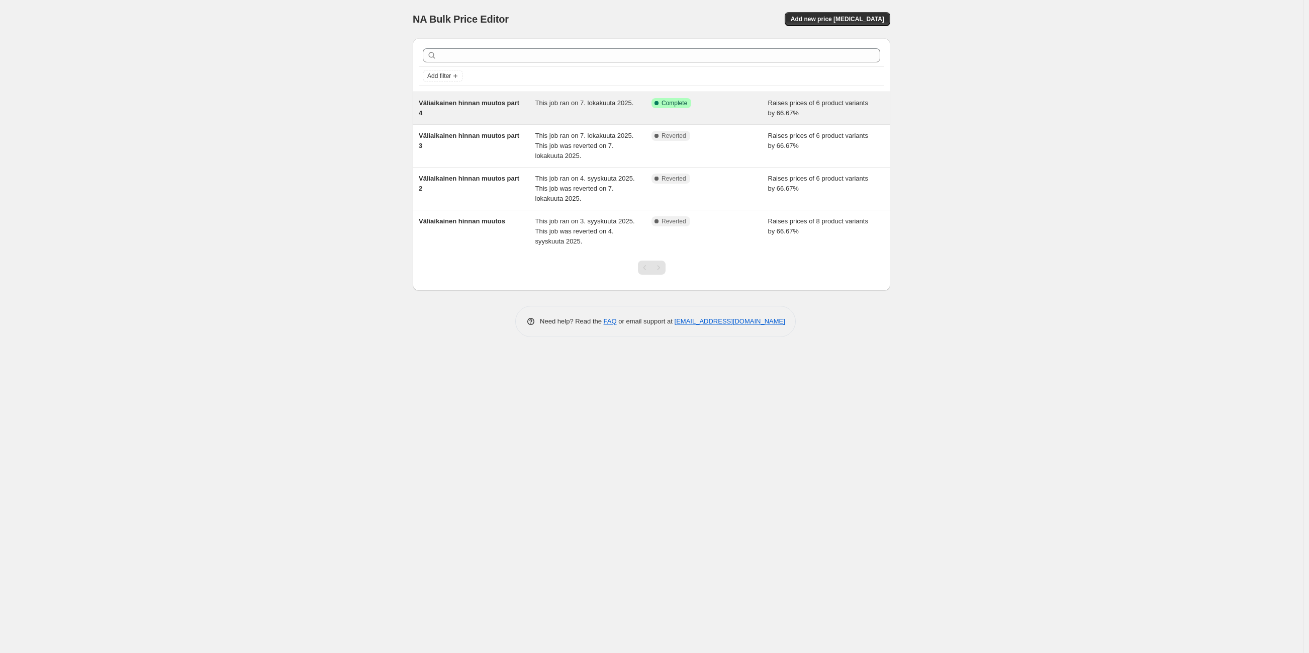
click at [702, 103] on div "Success Complete Complete" at bounding box center [703, 103] width 102 height 10
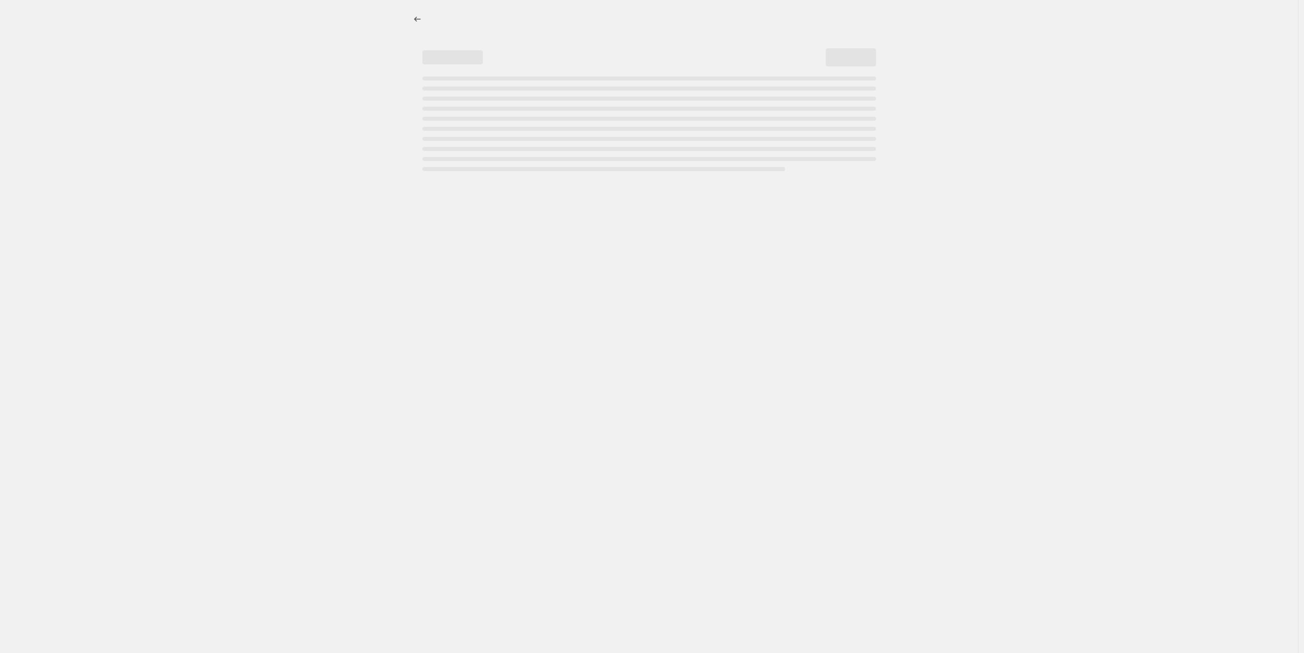
select select "percentage"
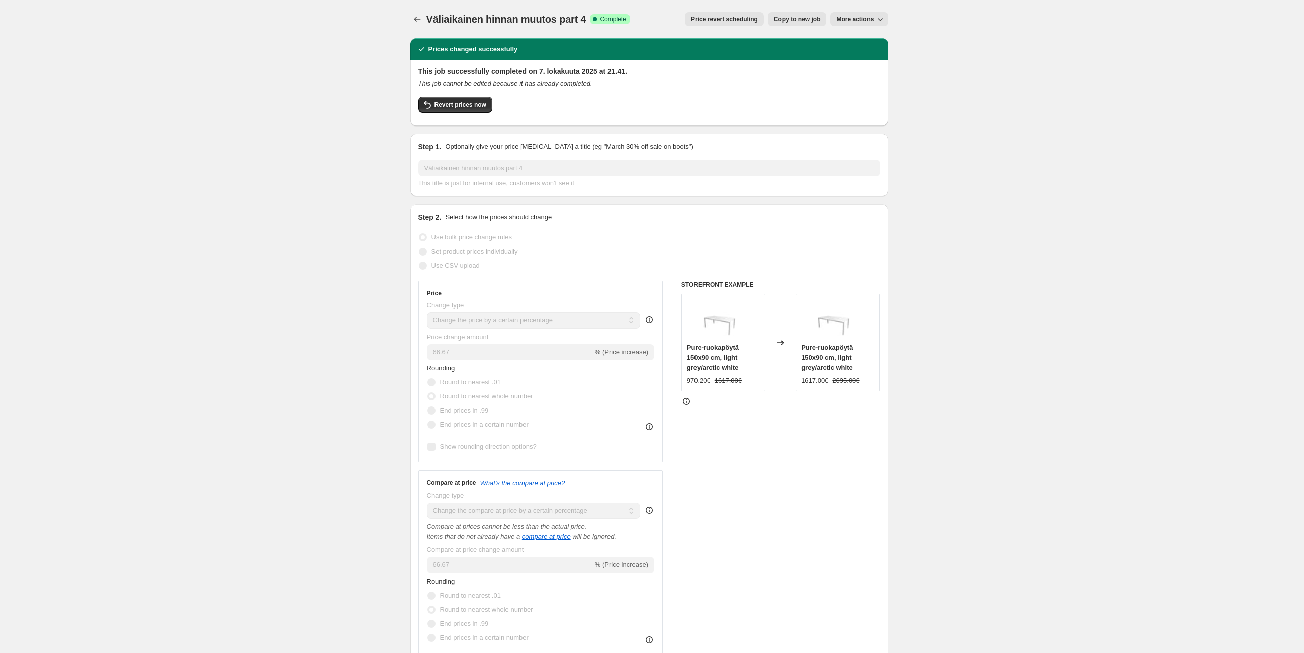
click at [792, 18] on span "Copy to new job" at bounding box center [797, 19] width 47 height 8
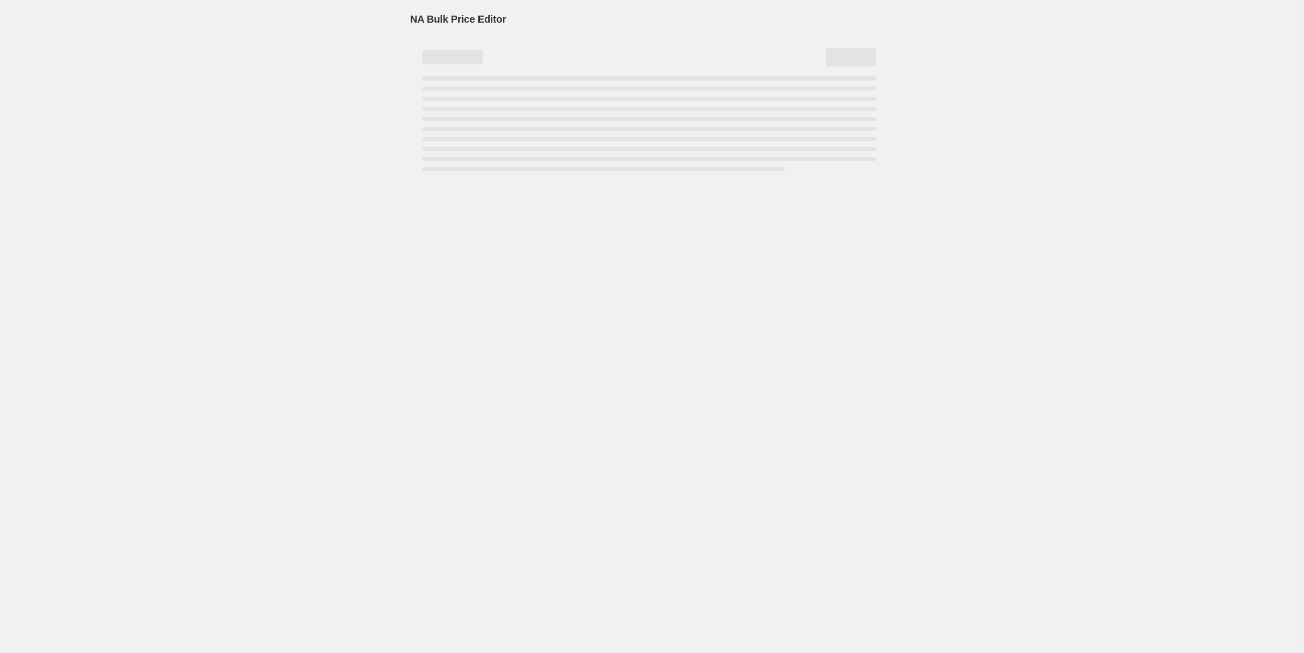
select select "percentage"
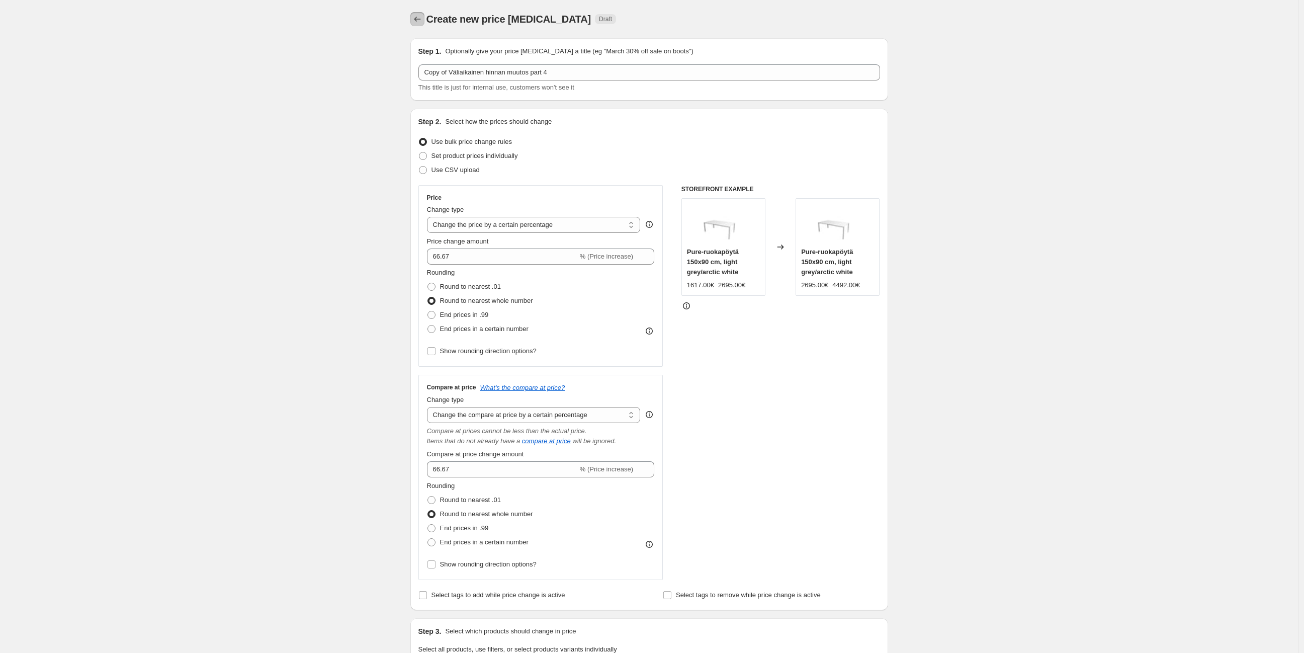
click at [417, 12] on button "Price change jobs" at bounding box center [417, 19] width 14 height 14
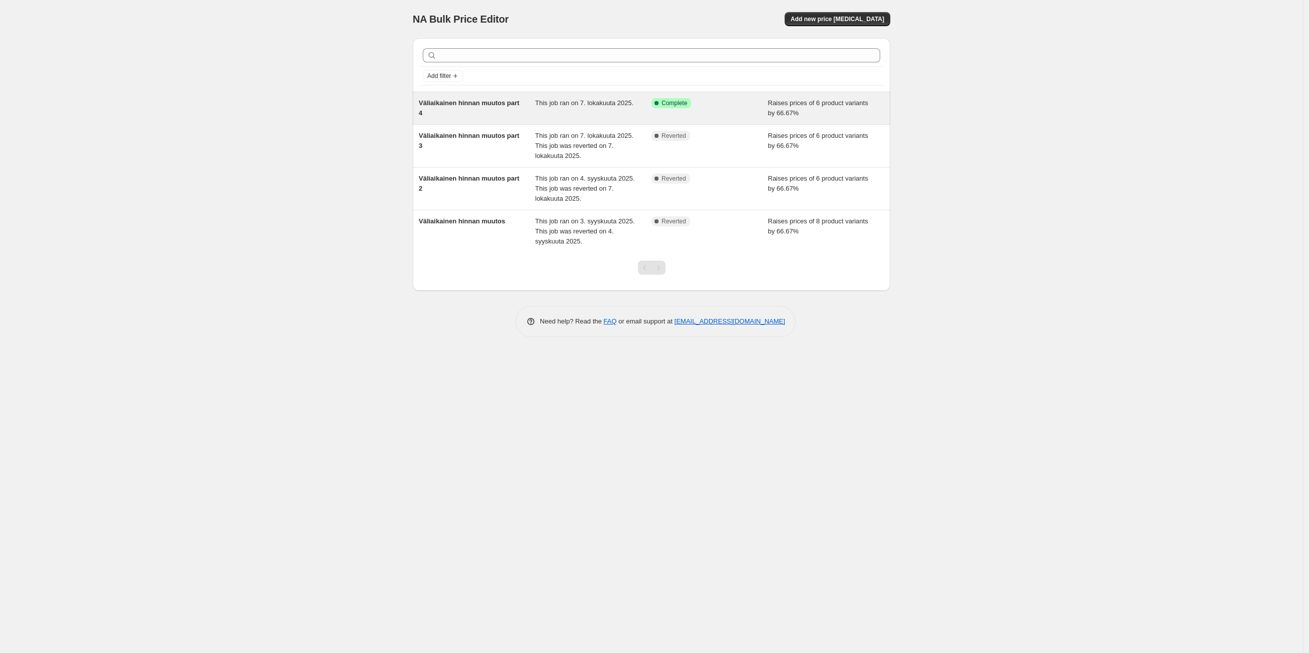
click at [570, 113] on div "This job ran on 7. lokakuuta 2025." at bounding box center [593, 108] width 117 height 20
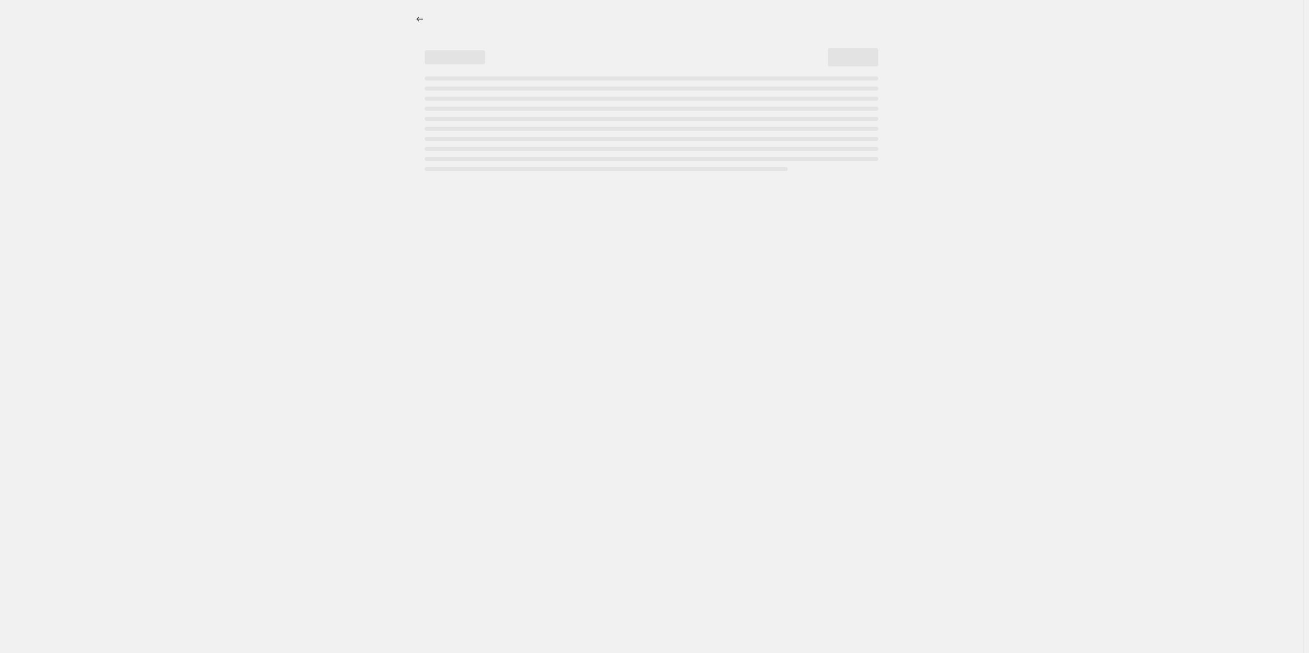
select select "percentage"
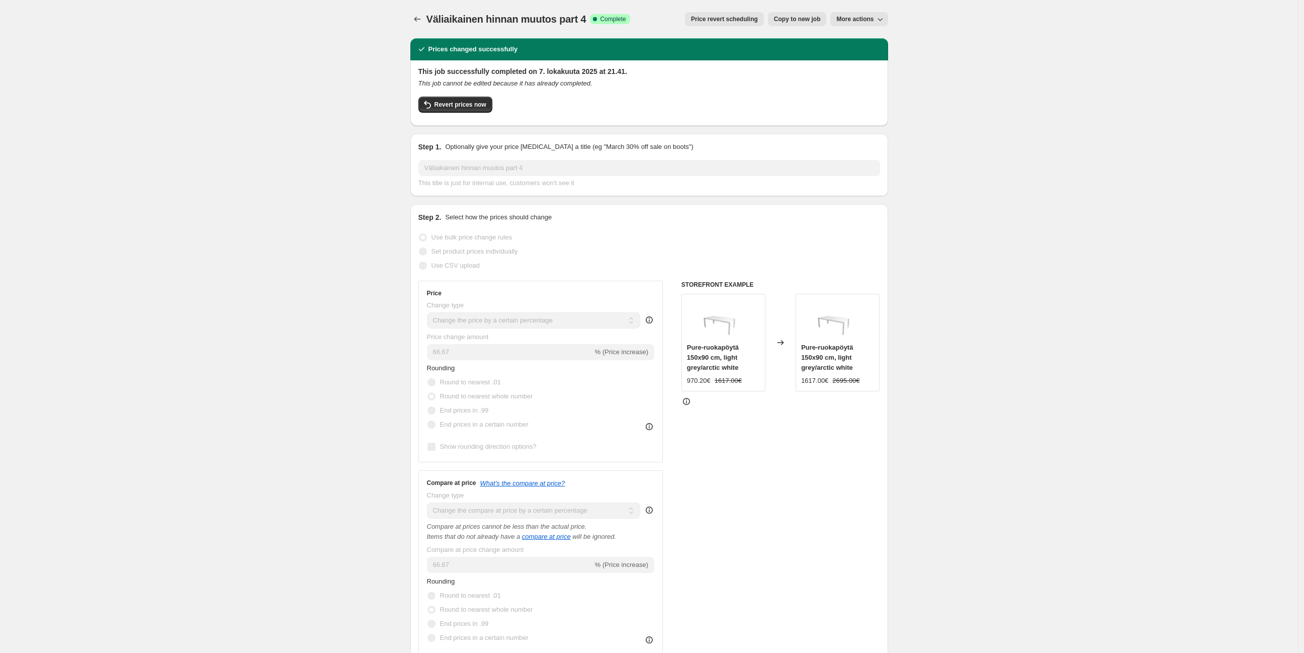
click at [788, 21] on span "Copy to new job" at bounding box center [797, 19] width 47 height 8
select select "percentage"
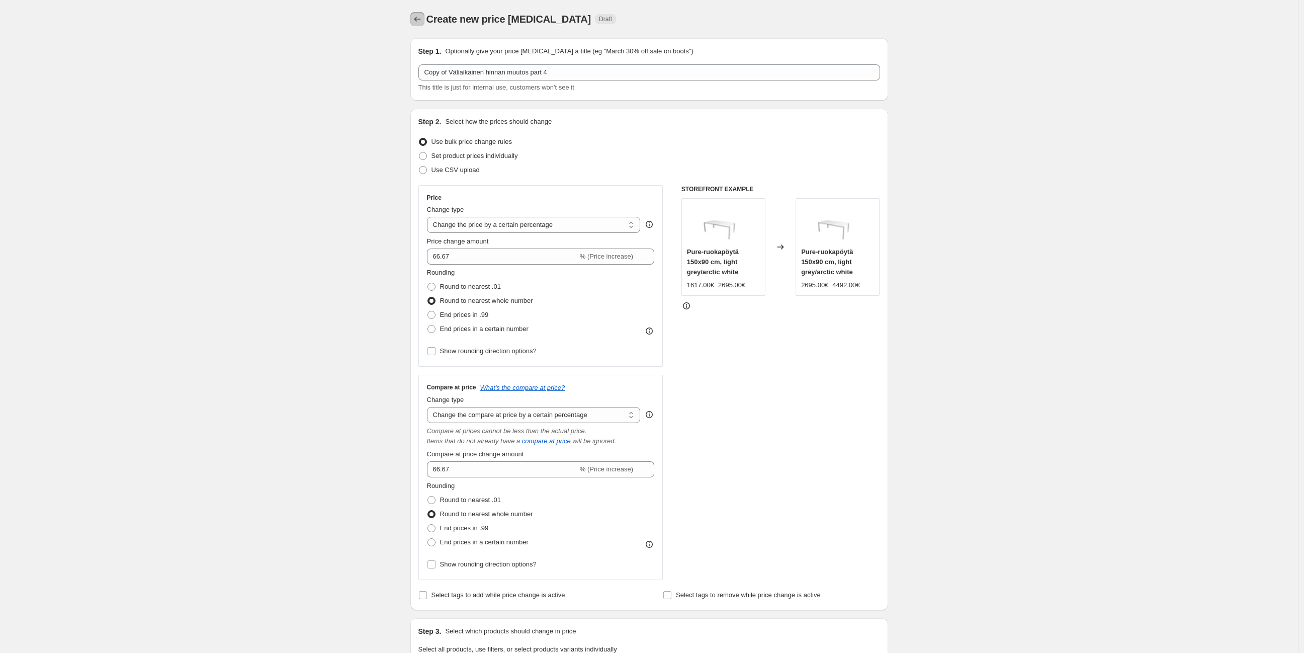
click at [417, 20] on icon "Price change jobs" at bounding box center [417, 19] width 10 height 10
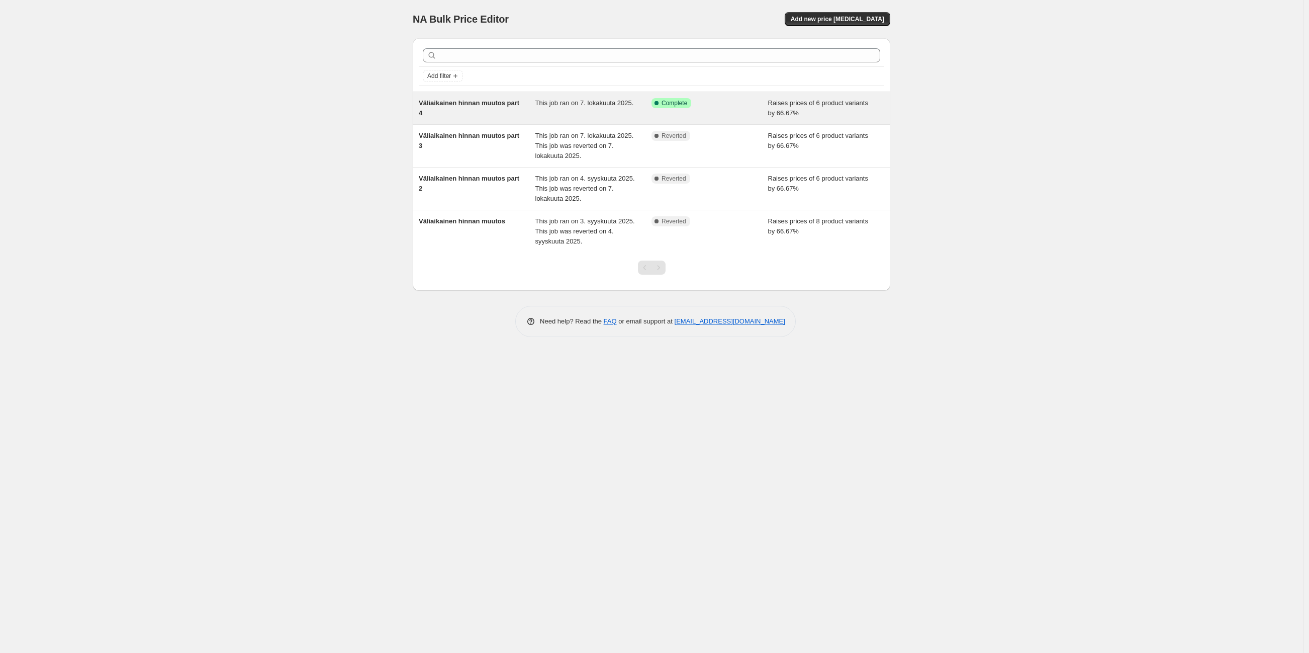
click at [733, 105] on div "Success Complete Complete" at bounding box center [703, 103] width 102 height 10
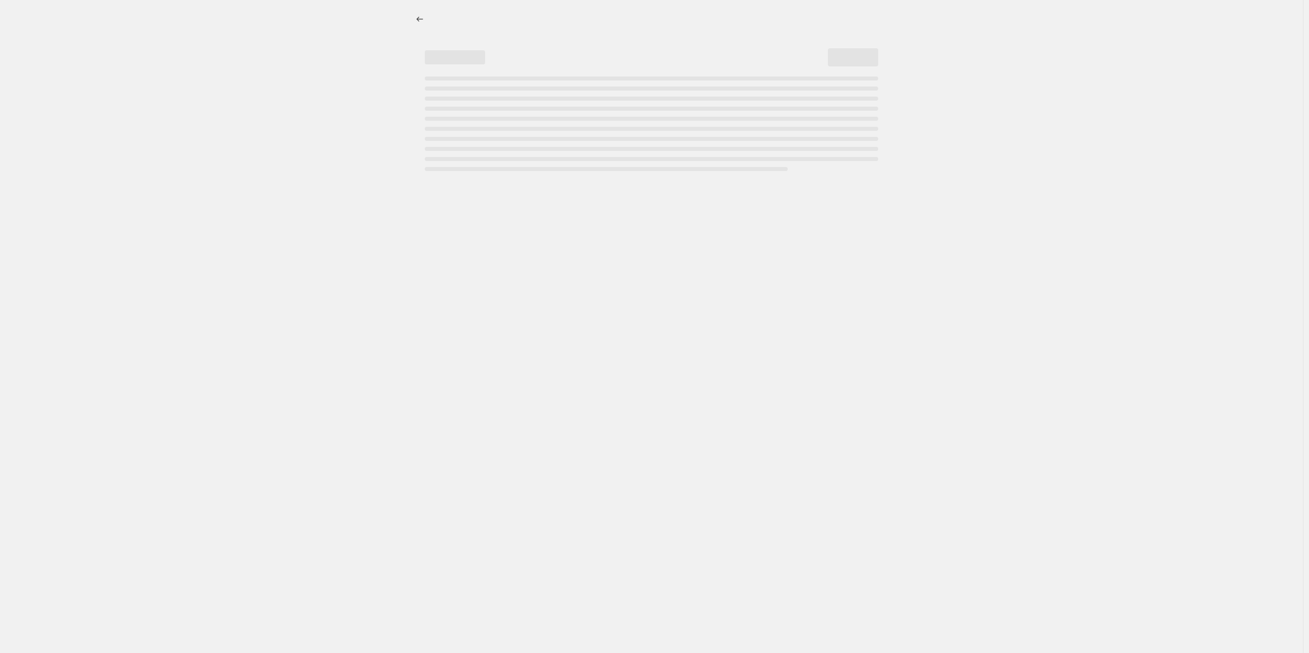
select select "percentage"
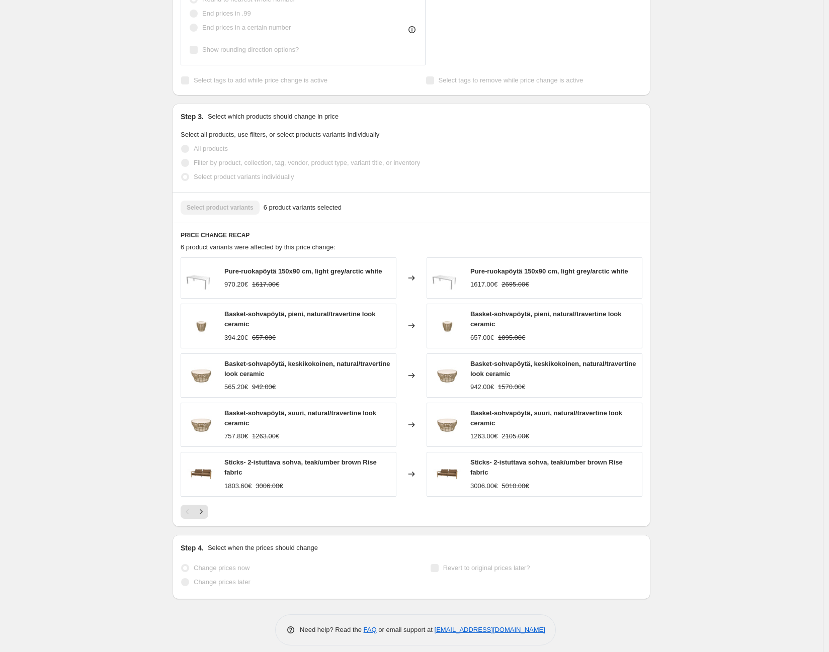
scroll to position [614, 0]
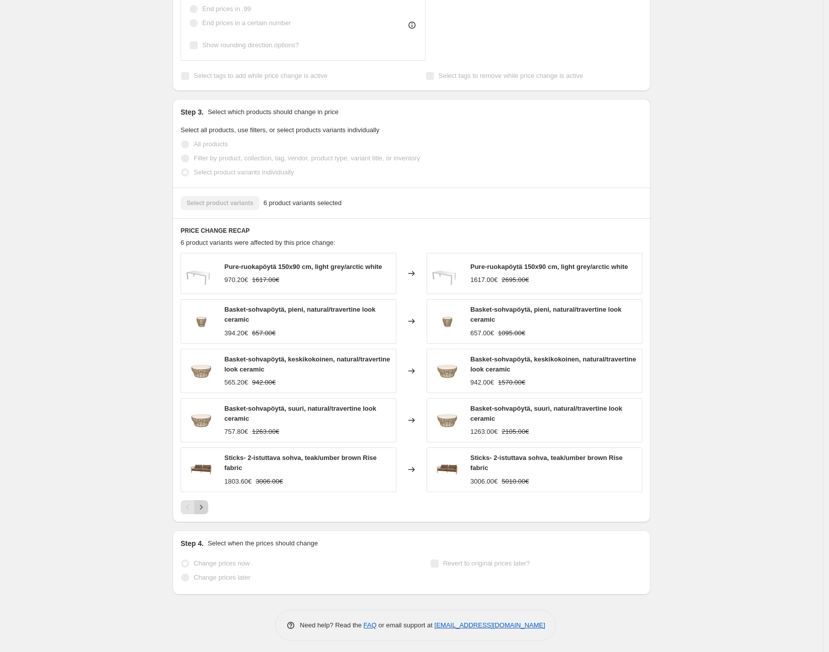
click at [206, 512] on icon "Next" at bounding box center [201, 507] width 10 height 10
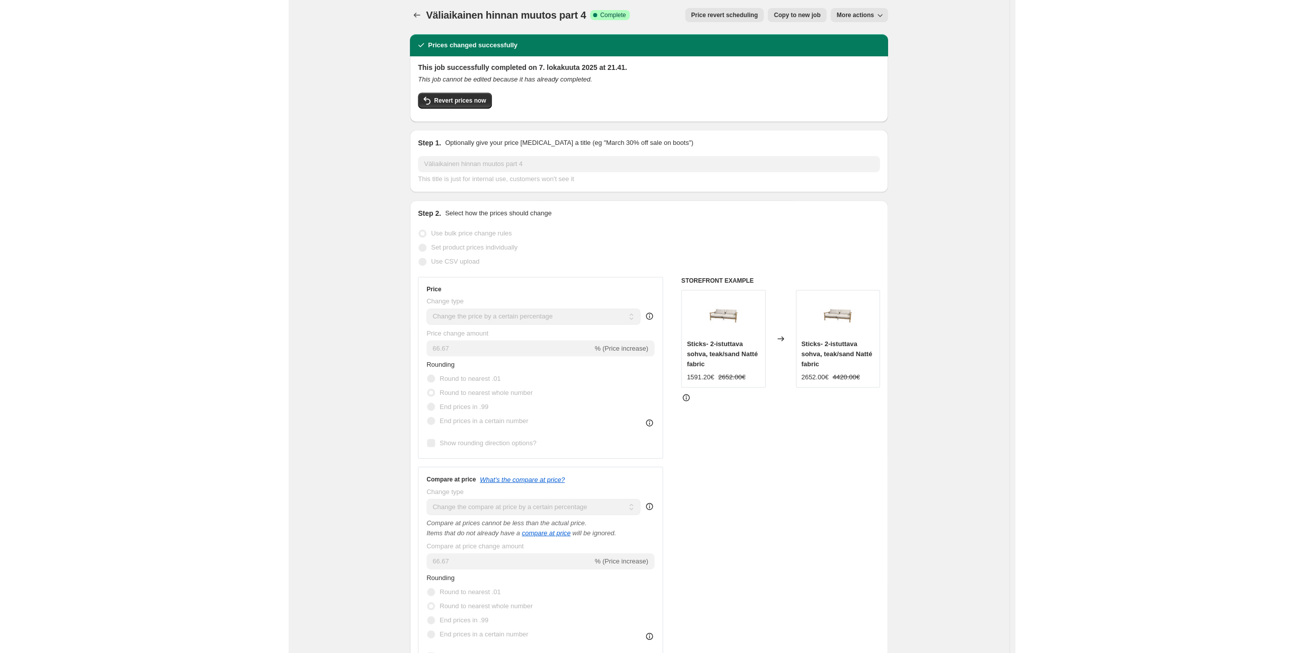
scroll to position [0, 0]
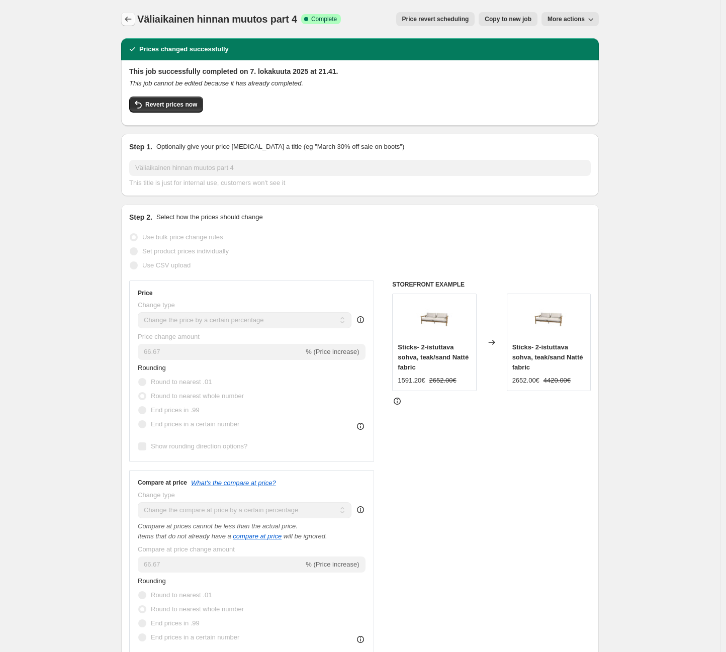
click at [133, 18] on icon "Price change jobs" at bounding box center [128, 19] width 10 height 10
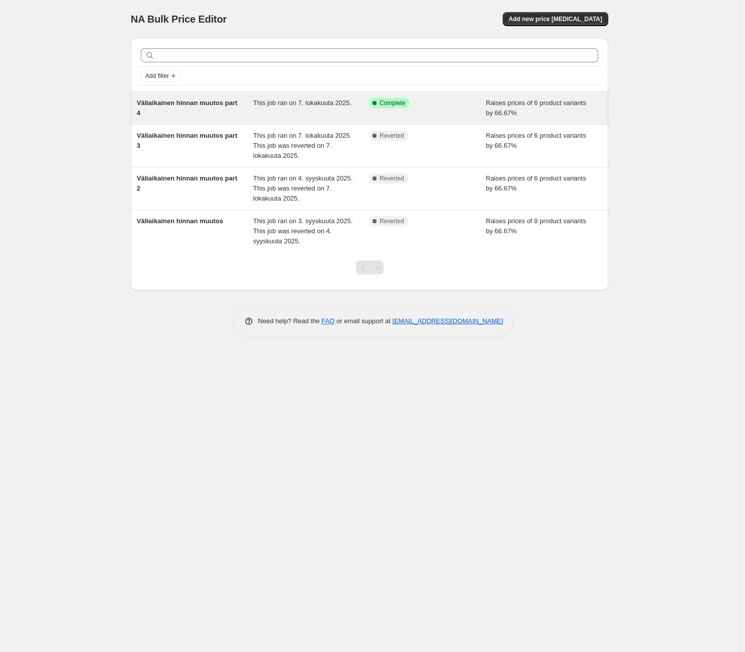
click at [309, 110] on div "This job ran on 7. lokakuuta 2025." at bounding box center [311, 108] width 117 height 20
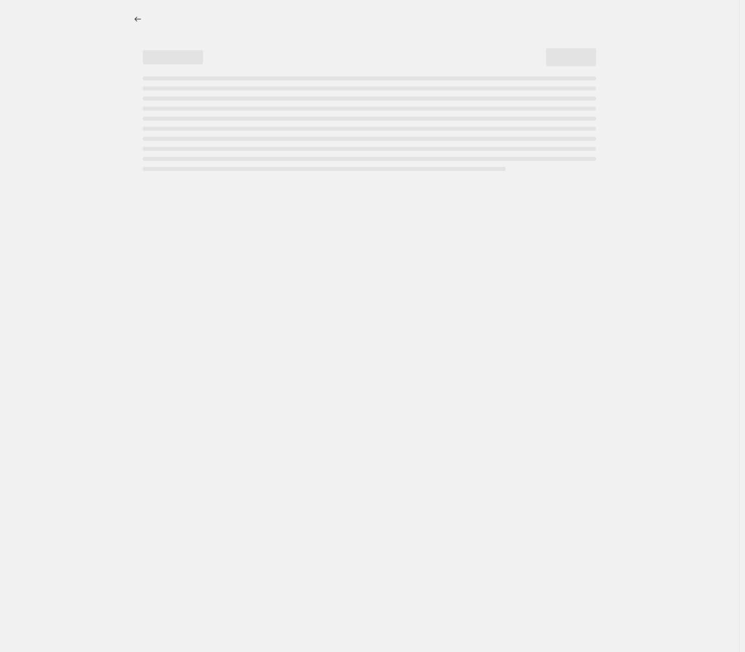
select select "percentage"
